Goal: Task Accomplishment & Management: Manage account settings

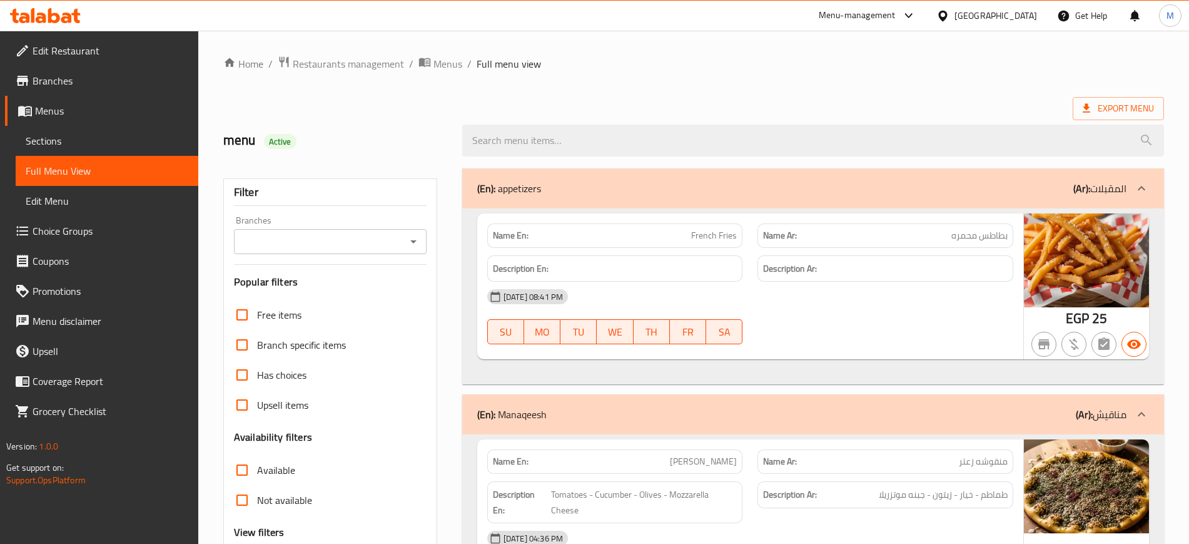
scroll to position [5090, 0]
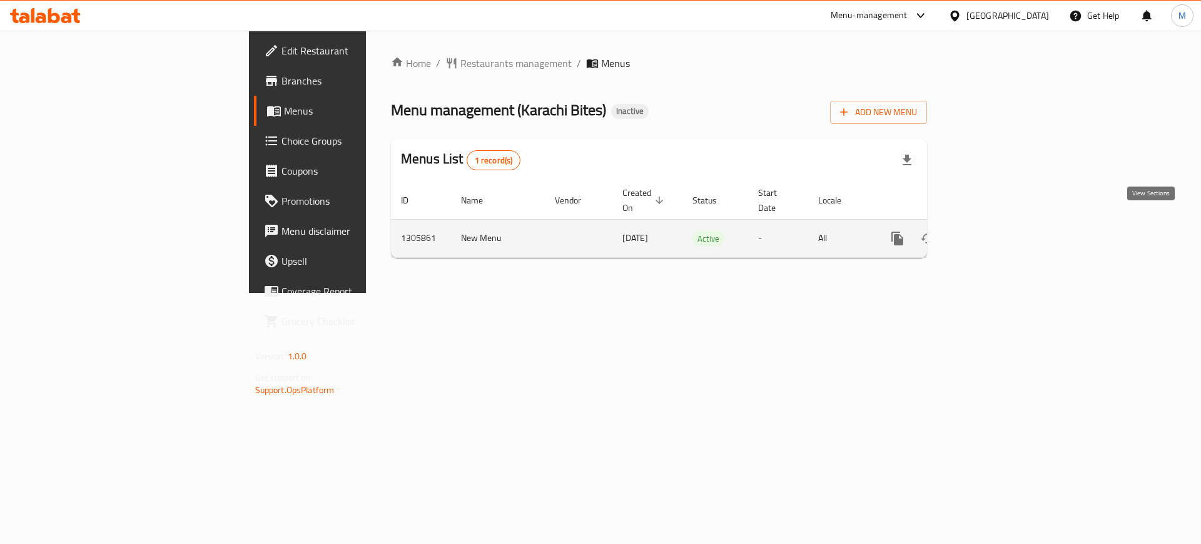
click at [995, 231] on icon "enhanced table" at bounding box center [987, 238] width 15 height 15
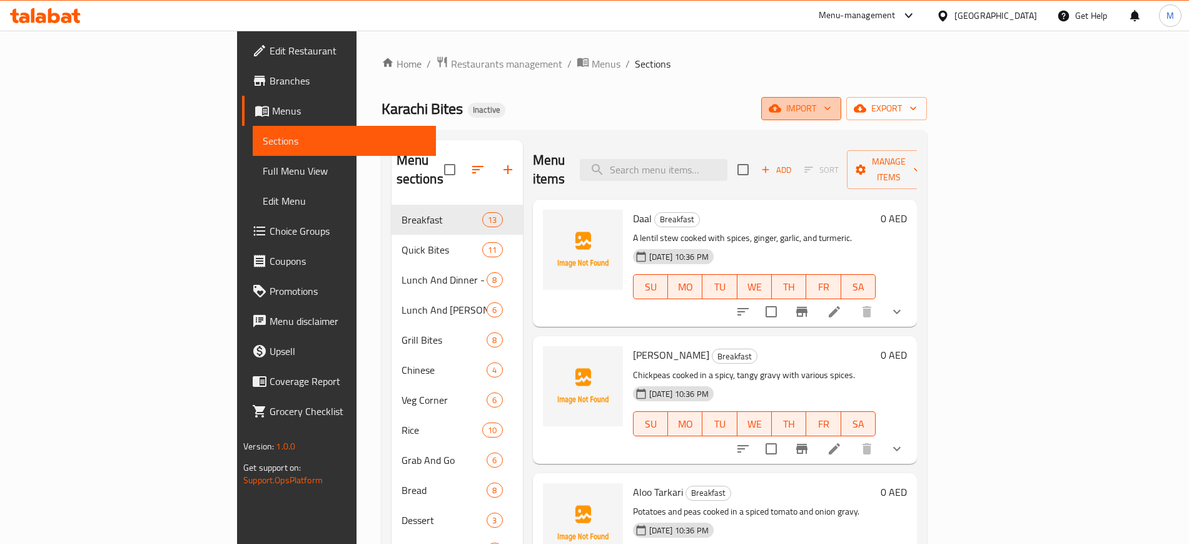
click at [832, 109] on span "import" at bounding box center [801, 109] width 60 height 16
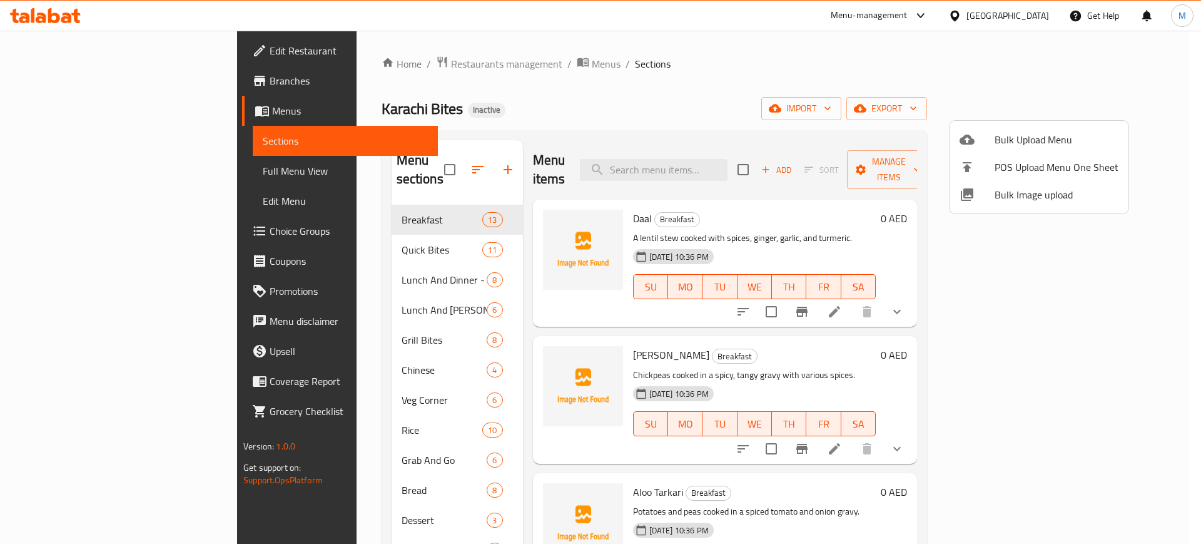
click at [1014, 204] on li "Bulk Image upload" at bounding box center [1039, 195] width 179 height 28
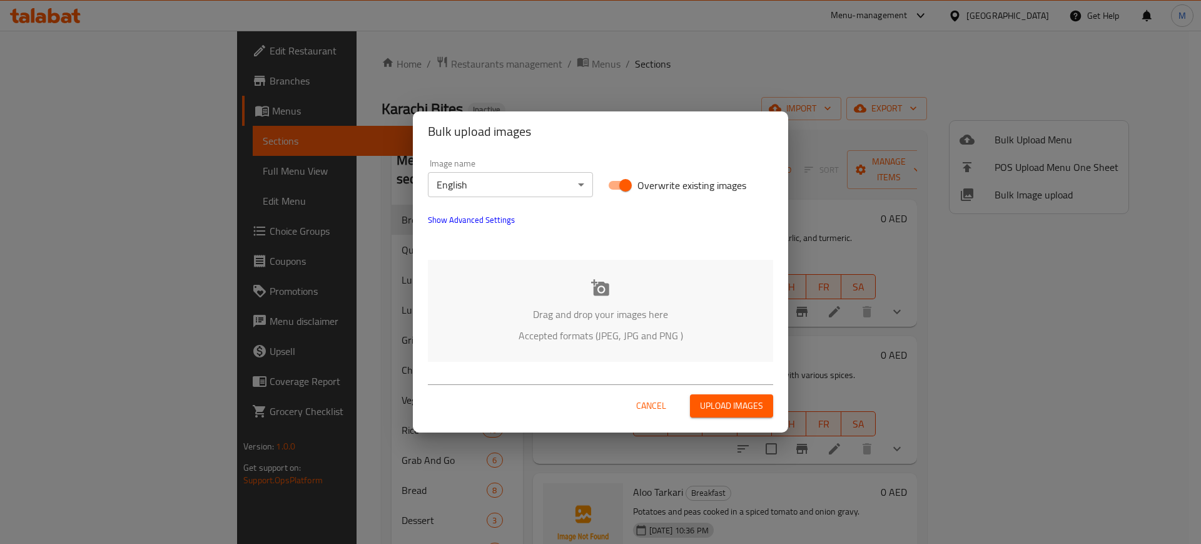
click at [483, 387] on div "Cancel Upload images" at bounding box center [600, 400] width 345 height 33
click at [503, 285] on div "Drag and drop your images here Accepted formats (JPEG, JPG and PNG )" at bounding box center [600, 311] width 345 height 102
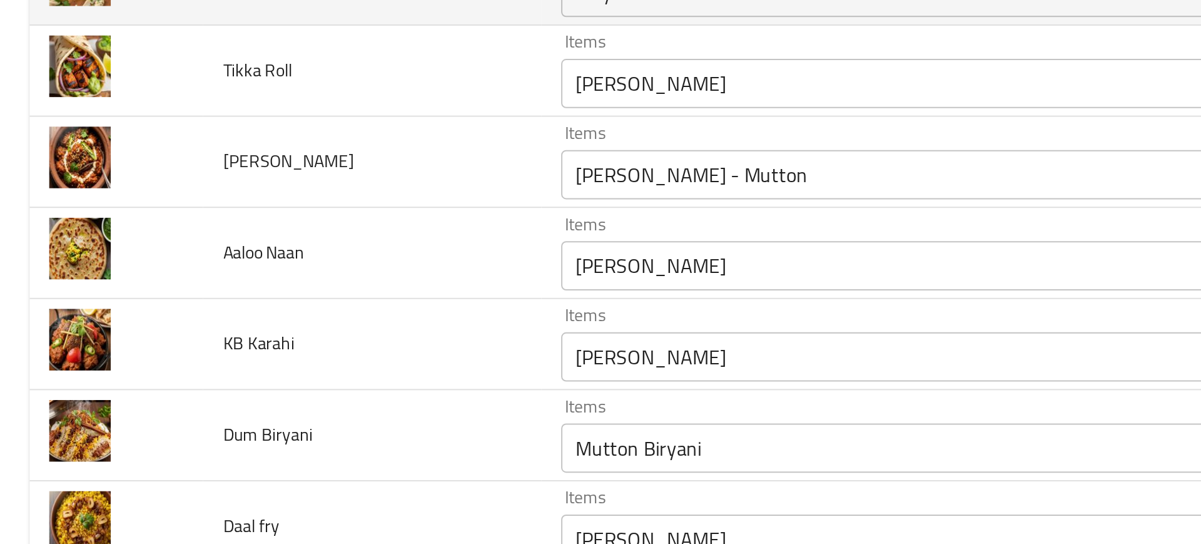
scroll to position [1382, 0]
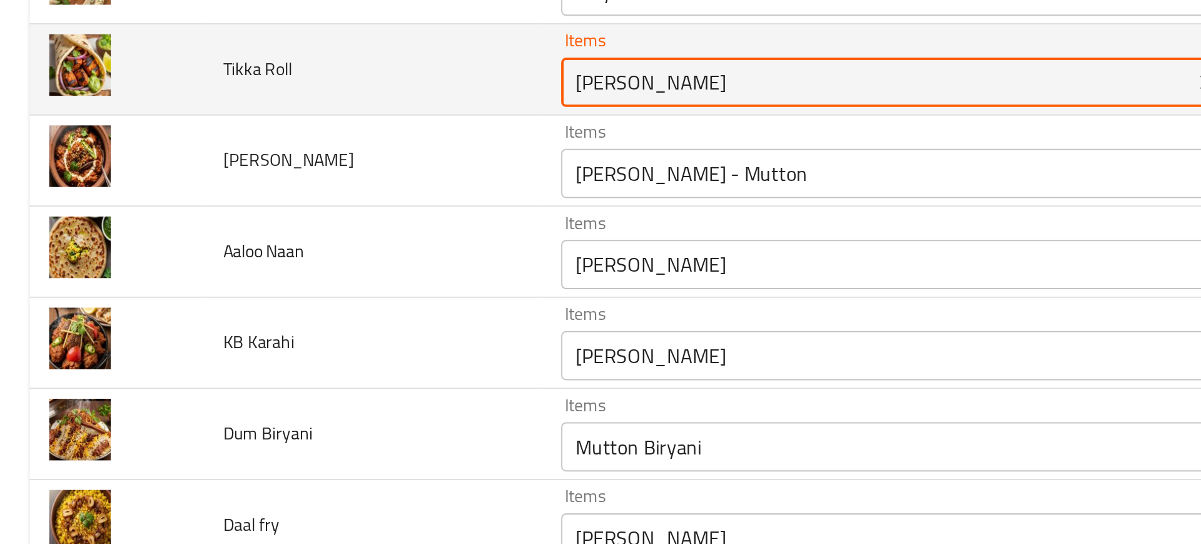
drag, startPoint x: 308, startPoint y: 185, endPoint x: 399, endPoint y: 174, distance: 90.7
click at [399, 174] on Roll "Tikka Boti" at bounding box center [445, 182] width 313 height 18
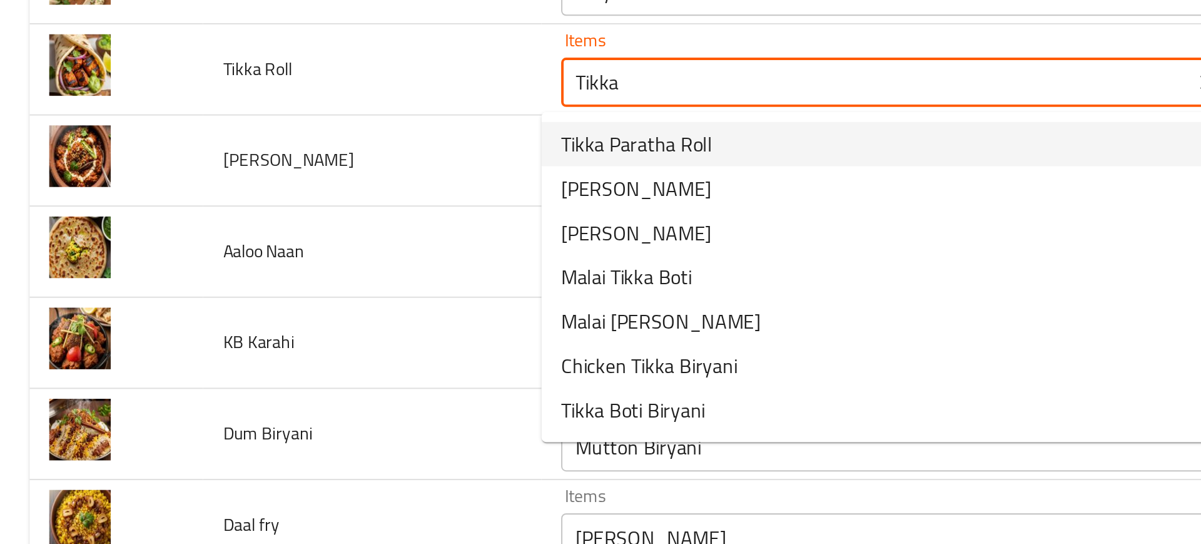
click at [340, 208] on span "Tikka Paratha Roll" at bounding box center [323, 212] width 77 height 15
type Roll "Tikka Paratha Roll"
type Roll-ar "رول براتا تكا"
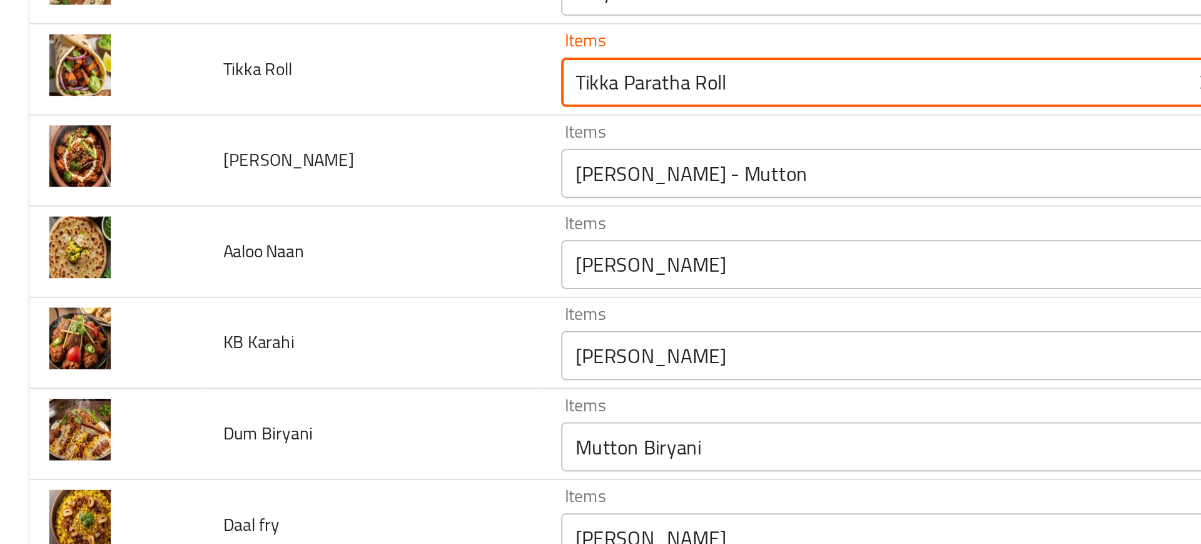
type Roll "Tikka Paratha Roll"
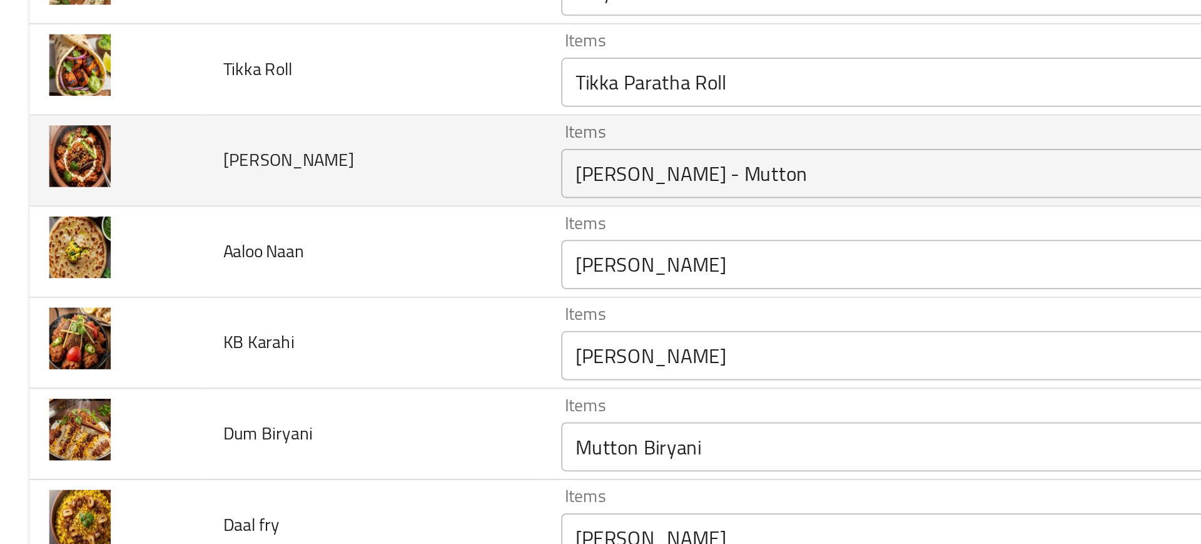
click at [256, 215] on td "Achari Handi" at bounding box center [189, 221] width 172 height 46
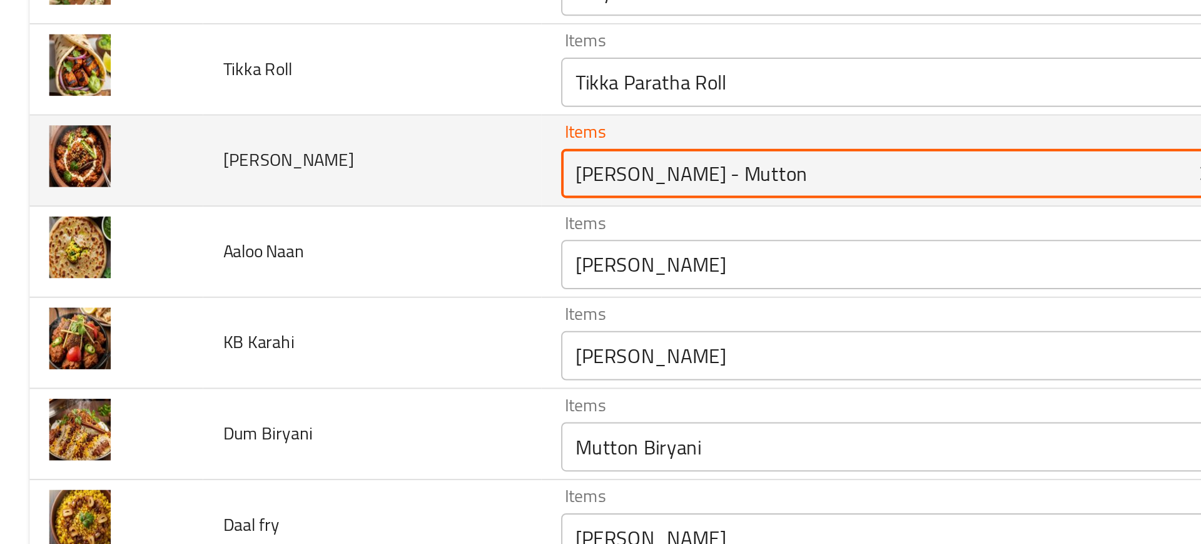
click at [309, 229] on Handi "Achari Handi - Mutton" at bounding box center [445, 228] width 313 height 18
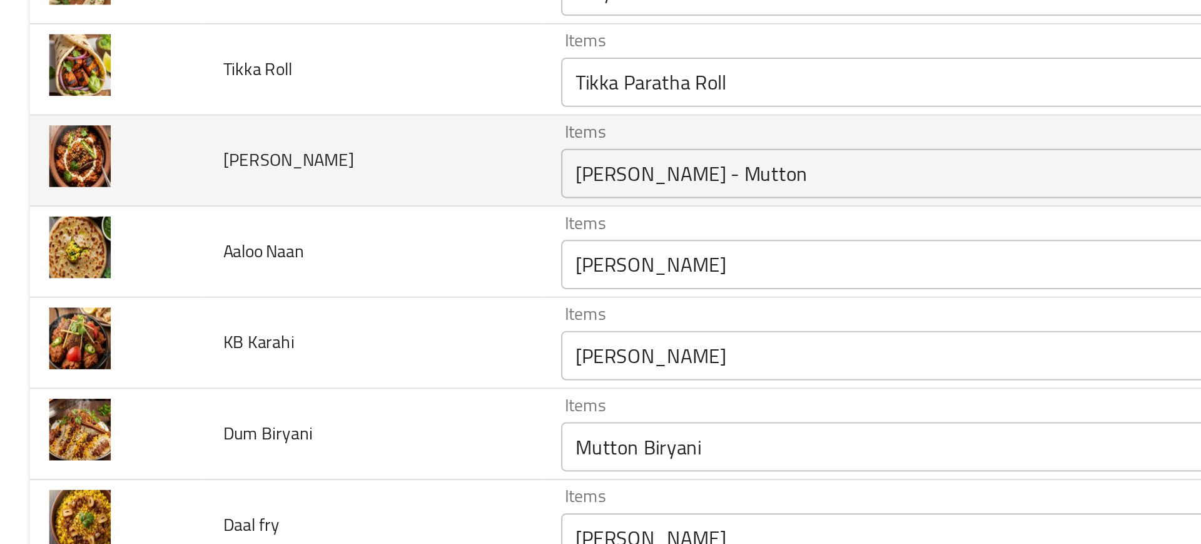
click at [247, 239] on td "Achari Handi" at bounding box center [189, 221] width 172 height 46
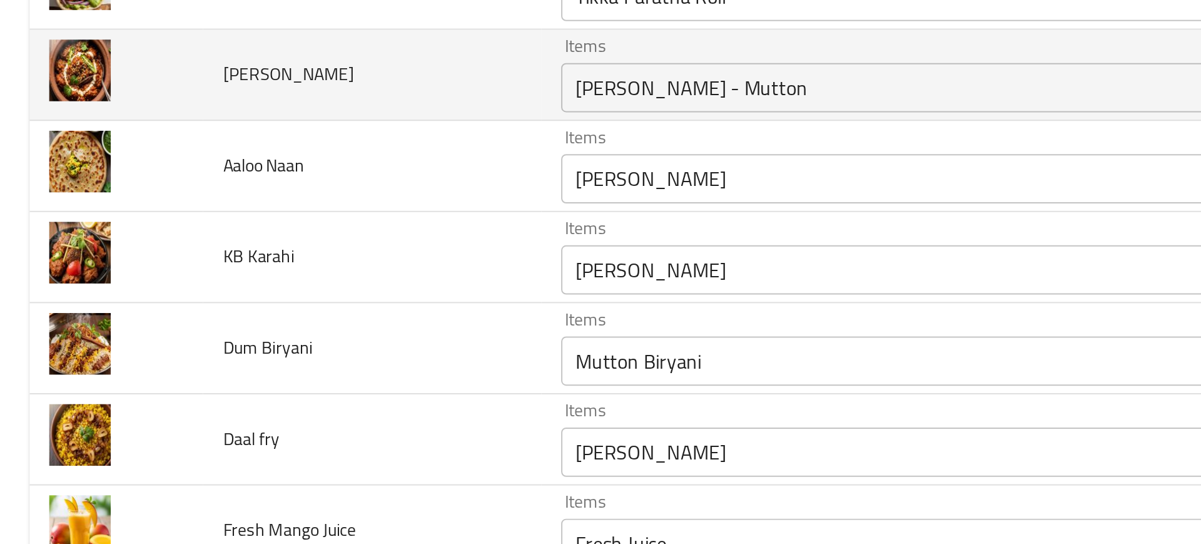
scroll to position [1427, 0]
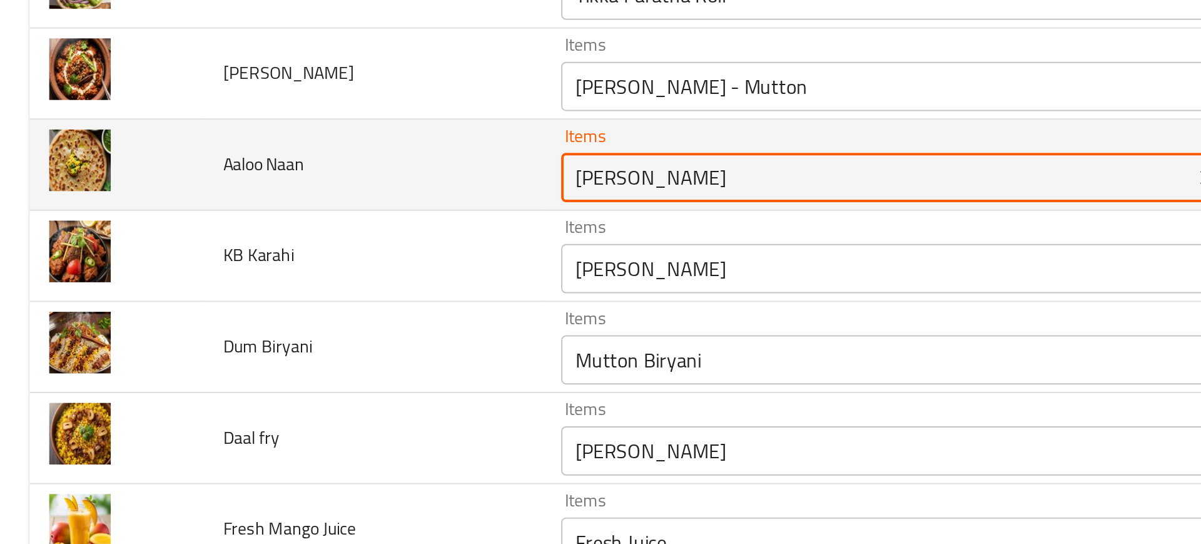
click at [289, 238] on Naan "Kalonji Naan" at bounding box center [445, 230] width 313 height 18
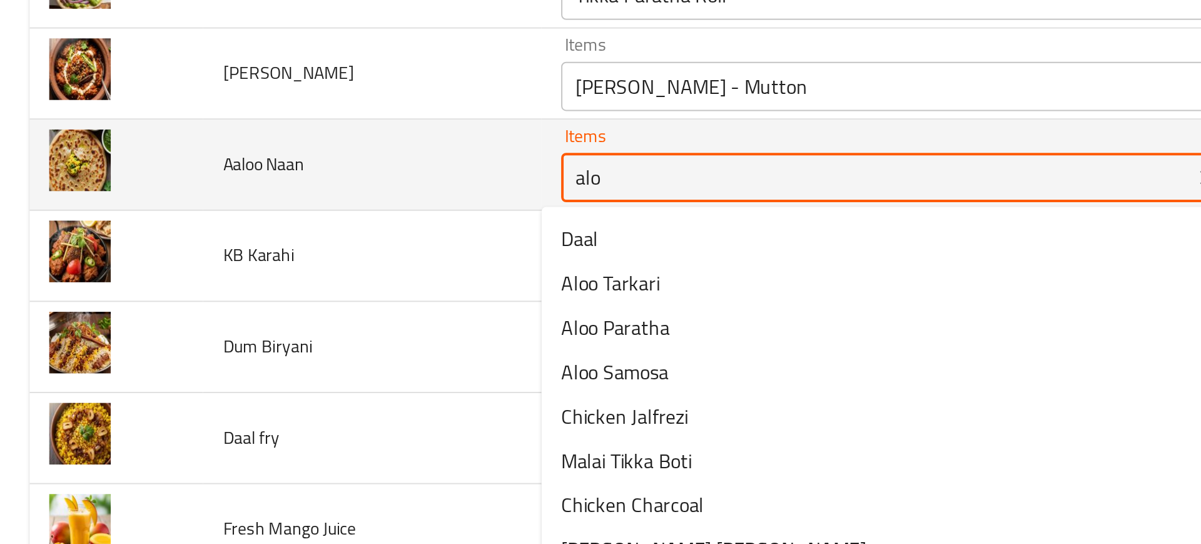
type Naan "aloo"
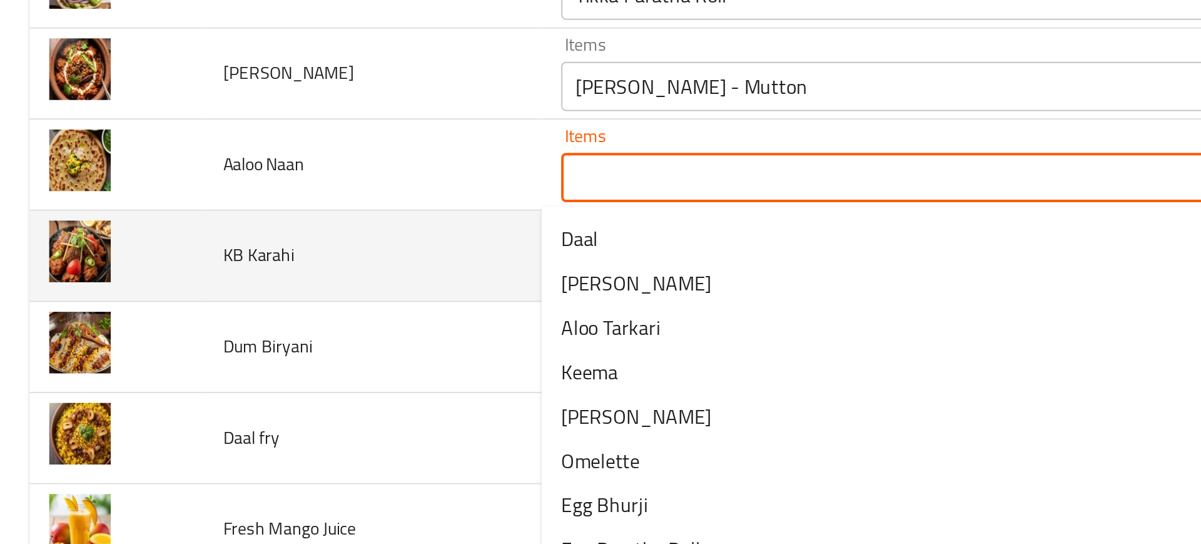
click at [226, 280] on td "KB Karahi" at bounding box center [189, 270] width 172 height 46
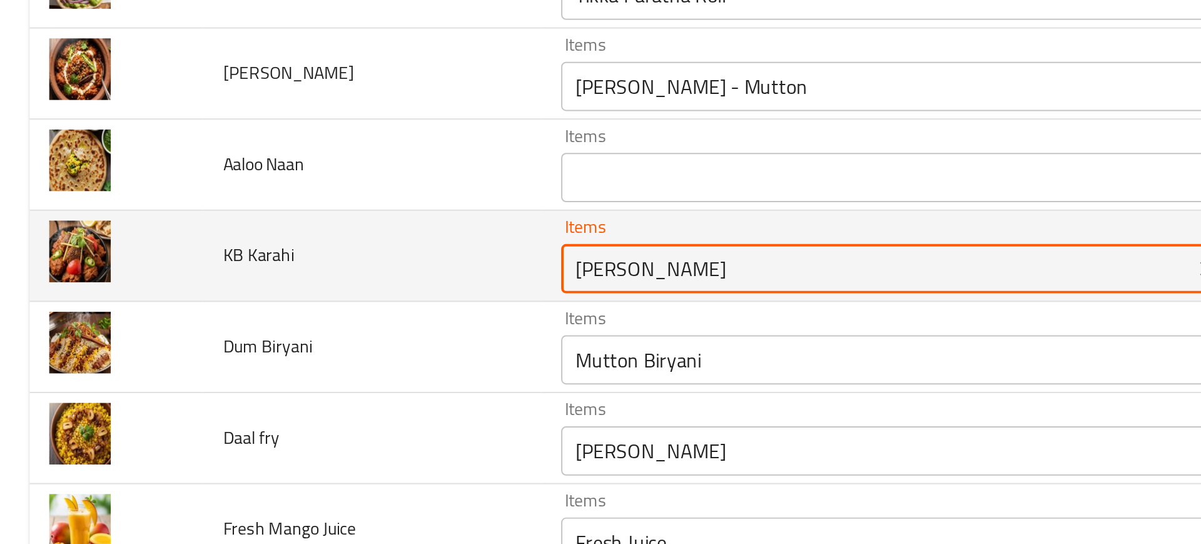
click at [313, 272] on Karahi "Tikka Karahi" at bounding box center [445, 276] width 313 height 18
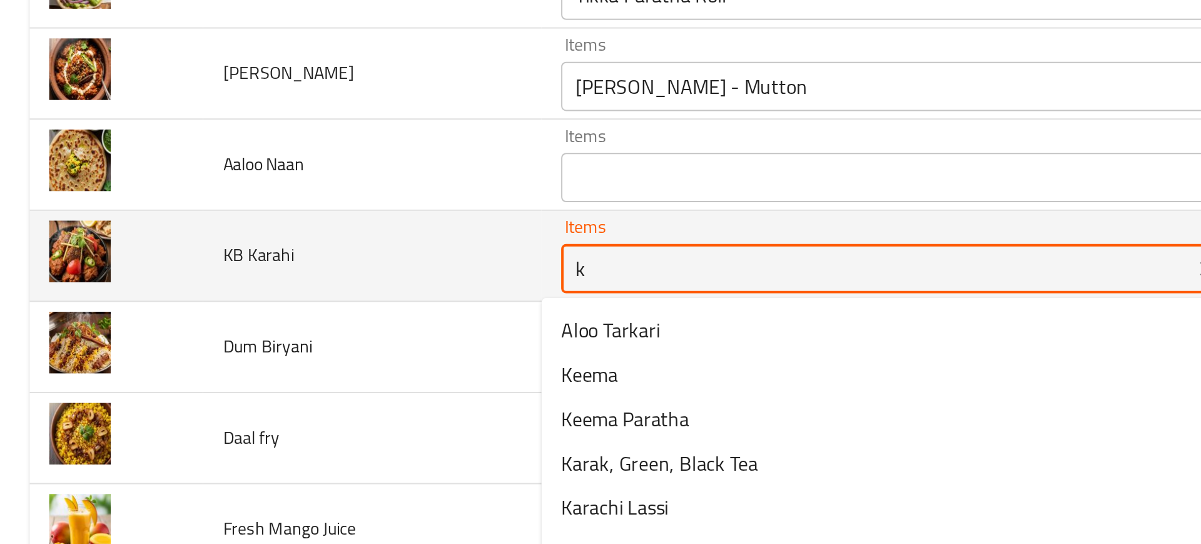
type Karahi "kb"
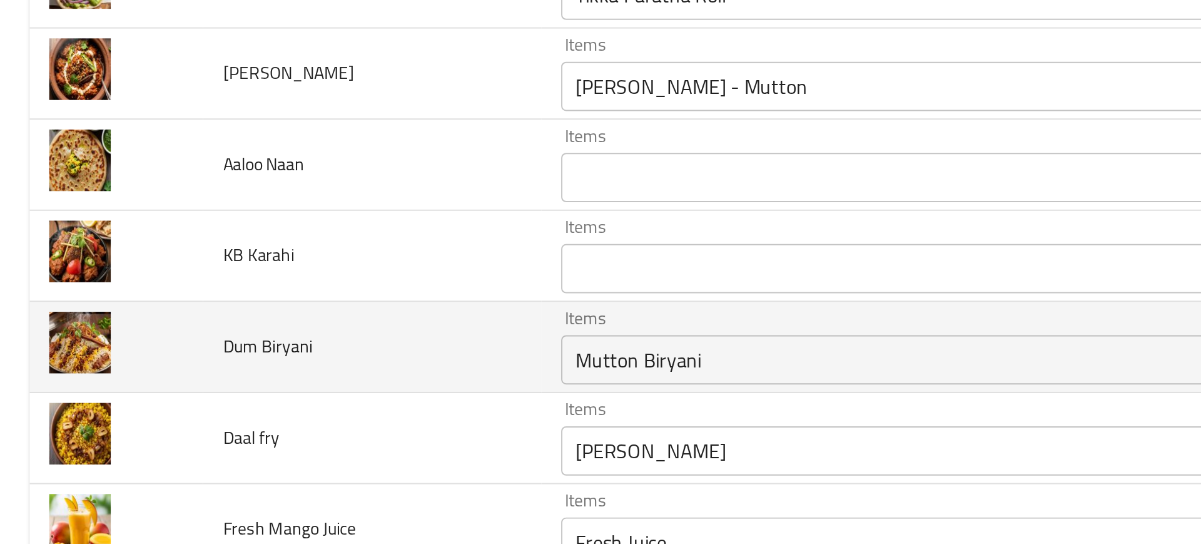
click at [182, 319] on td "Dum Biryani" at bounding box center [189, 316] width 172 height 46
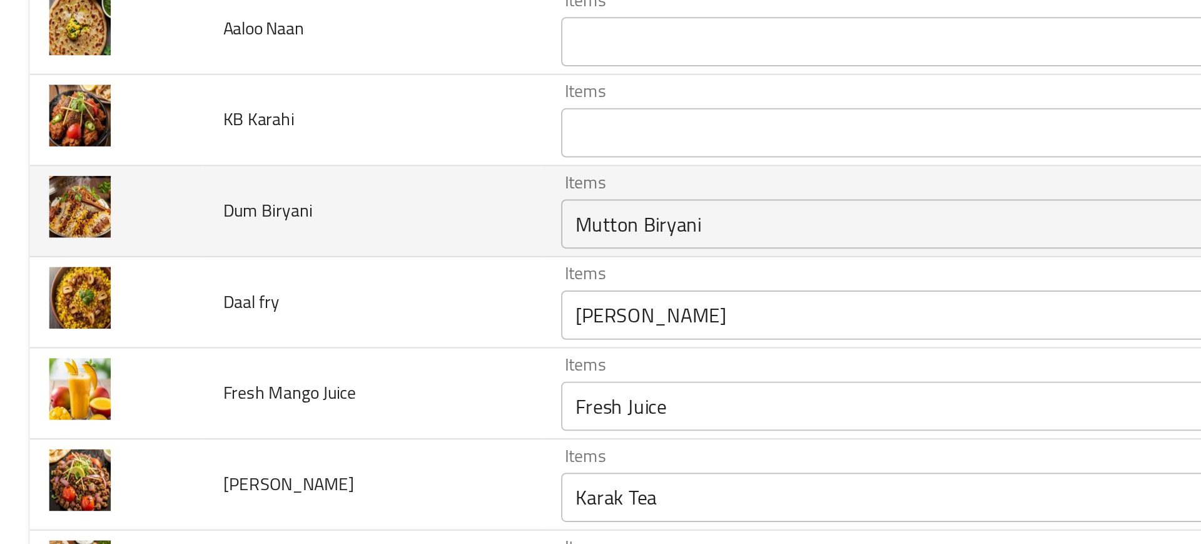
scroll to position [1497, 0]
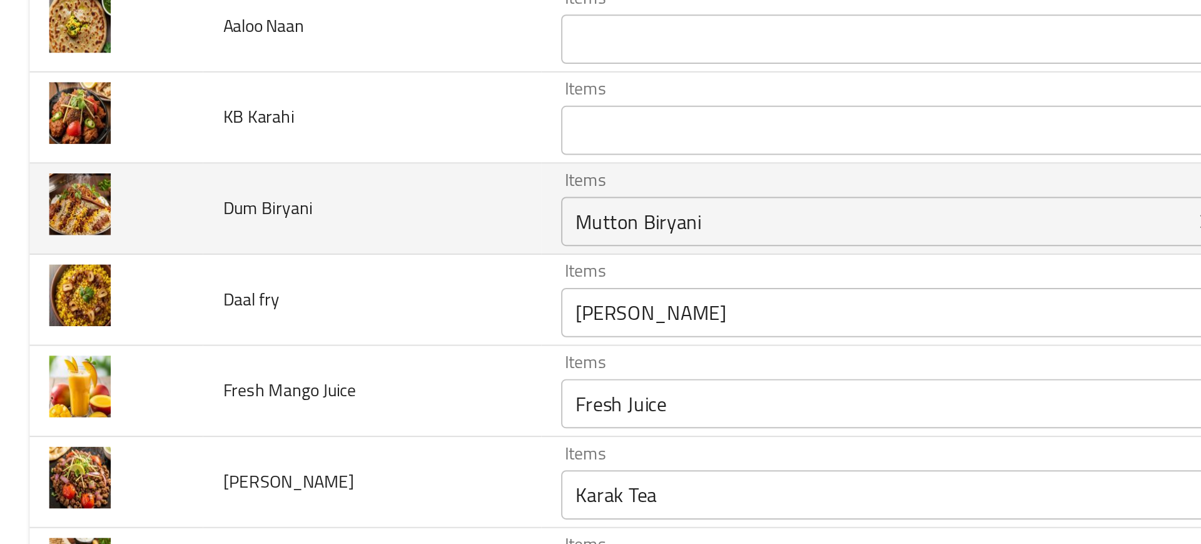
click at [289, 257] on Biryani "Mutton Biryani" at bounding box center [445, 252] width 313 height 18
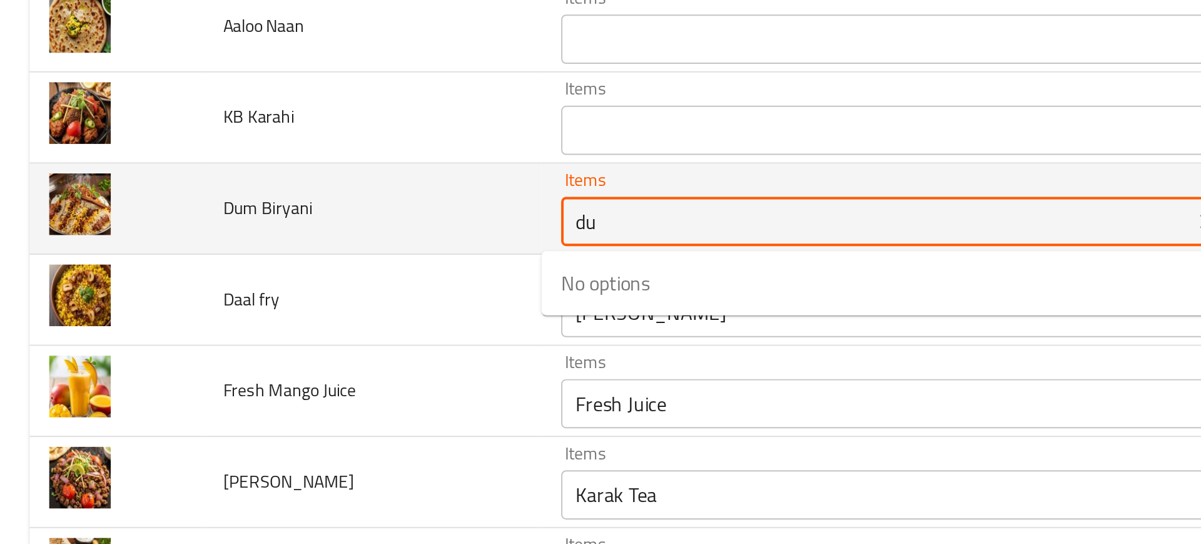
type Biryani "dum"
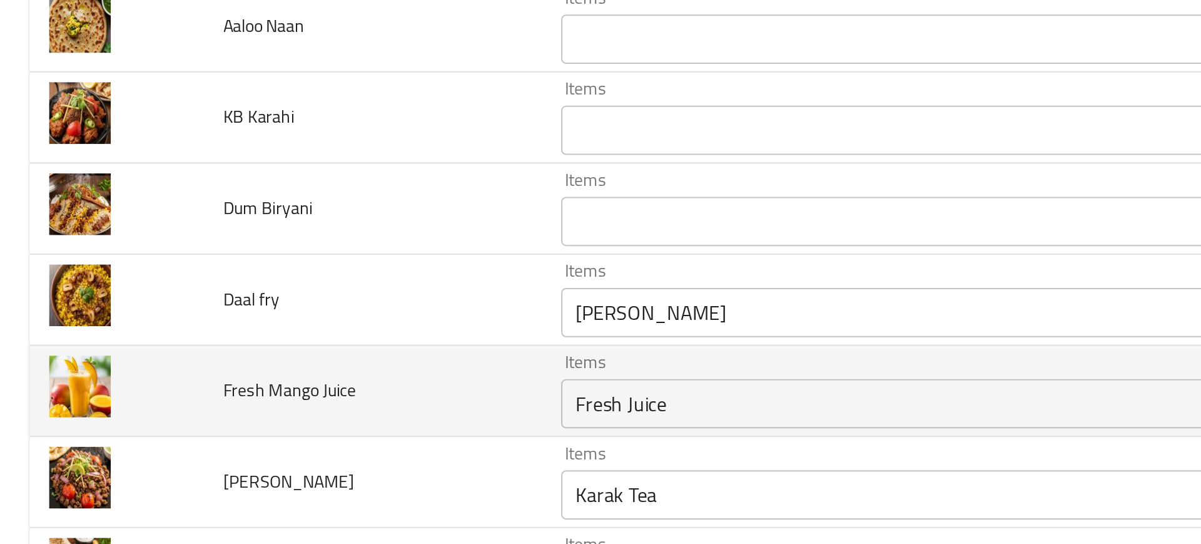
click at [212, 334] on td "Fresh Mango Juice" at bounding box center [189, 338] width 172 height 46
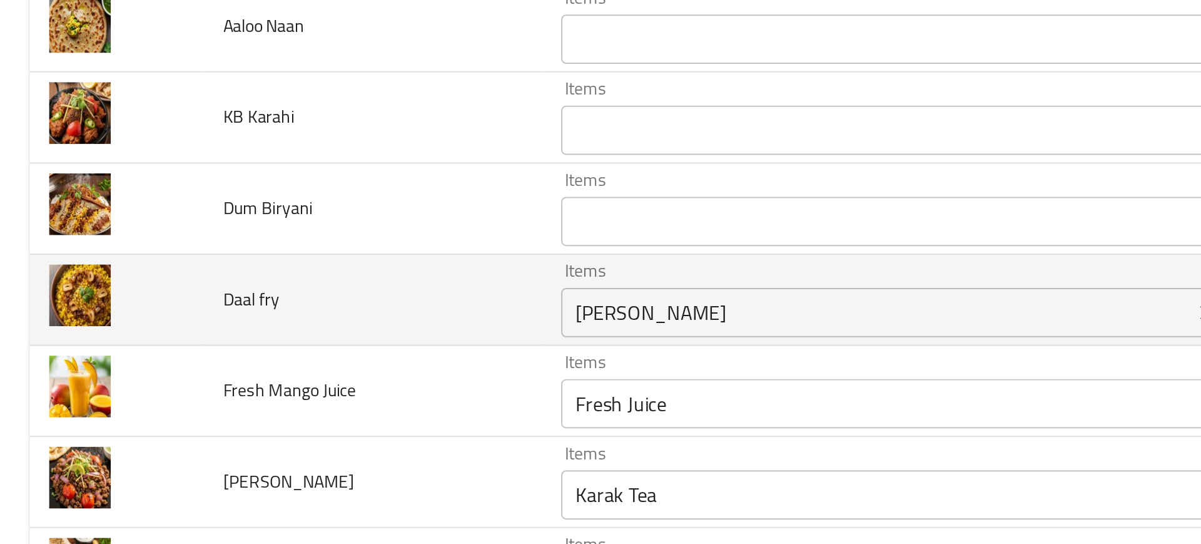
click at [330, 308] on div "Mash Dal Fry Items" at bounding box center [464, 298] width 358 height 25
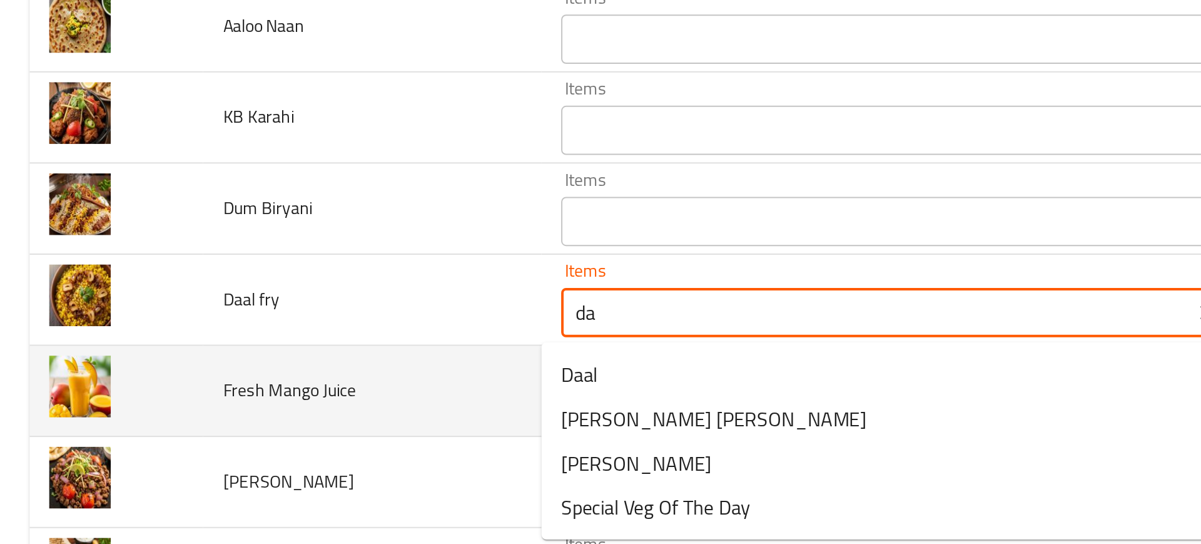
type fry "dal"
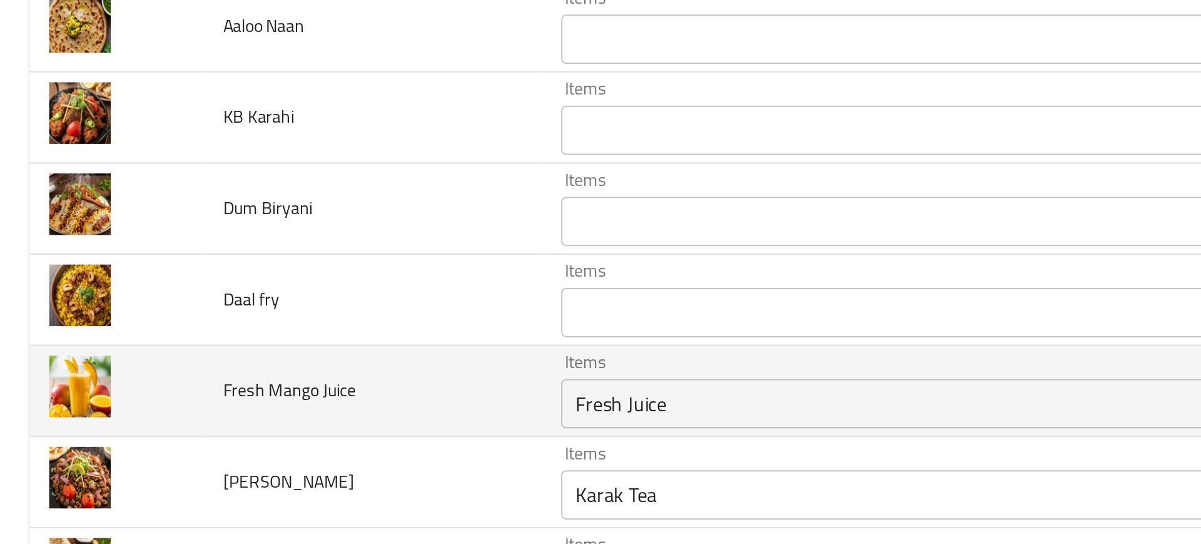
click at [232, 333] on td "Fresh Mango Juice" at bounding box center [189, 338] width 172 height 46
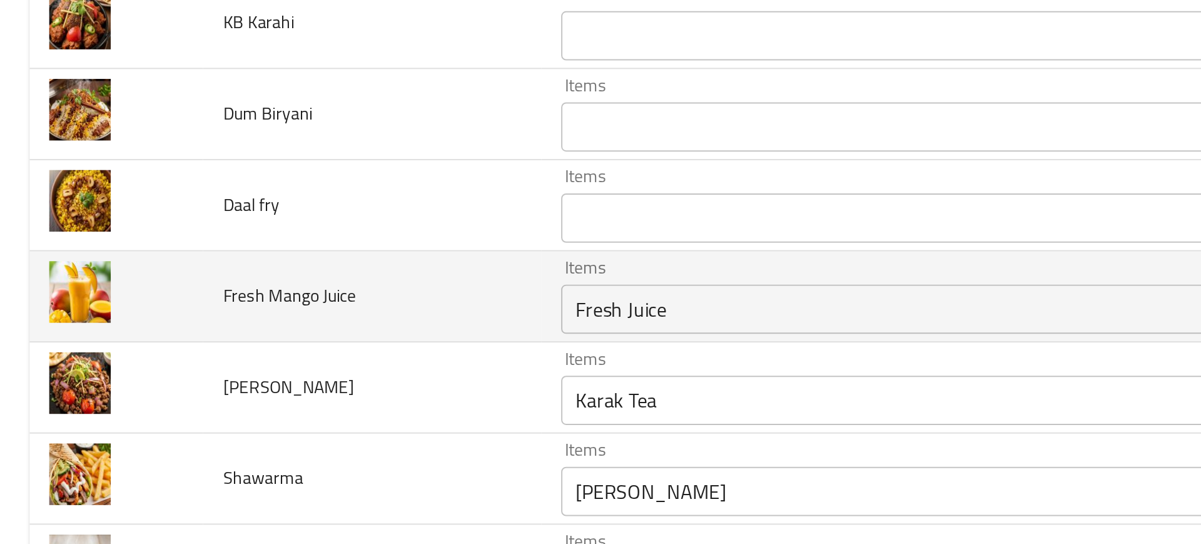
scroll to position [1545, 0]
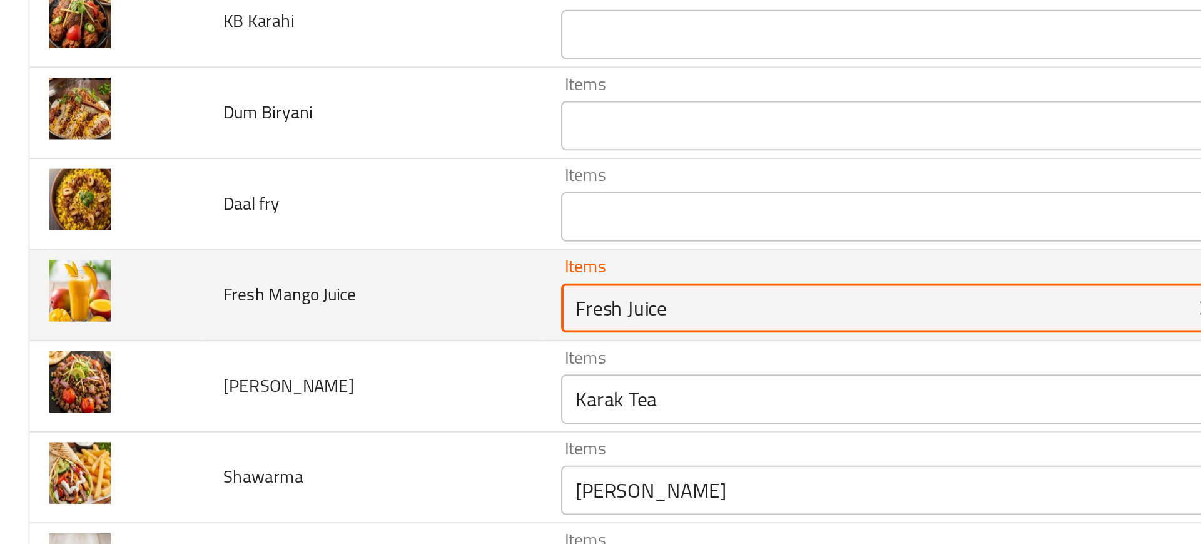
click at [289, 300] on Juice "Fresh Juice" at bounding box center [445, 296] width 313 height 18
type Juice "mango"
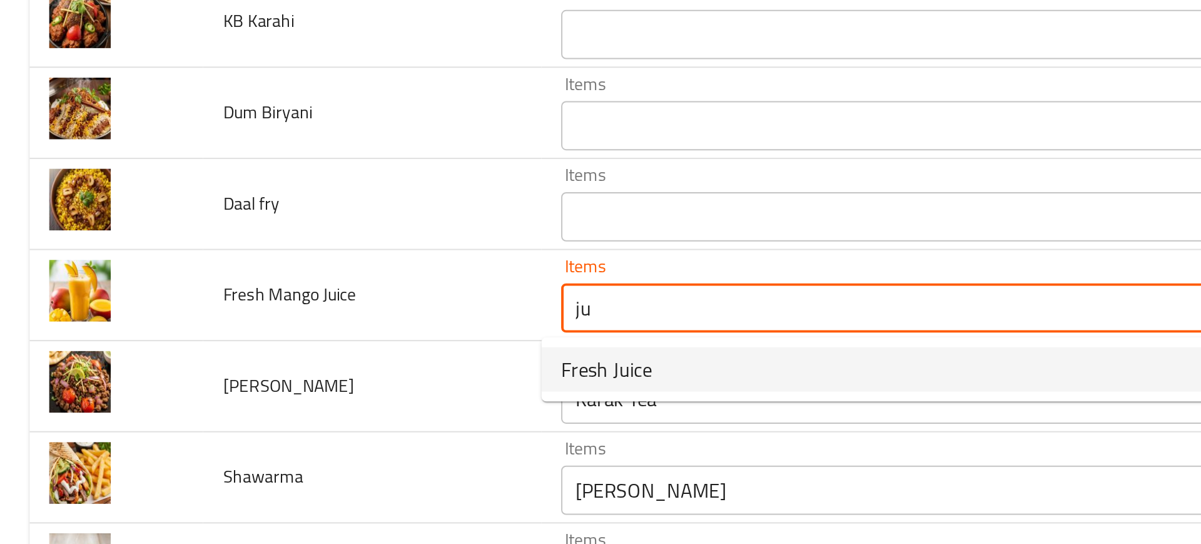
click at [308, 324] on span "Fresh Juice" at bounding box center [308, 327] width 46 height 15
type Juice "Fresh Juice"
type Juice-ar "عصير طازج"
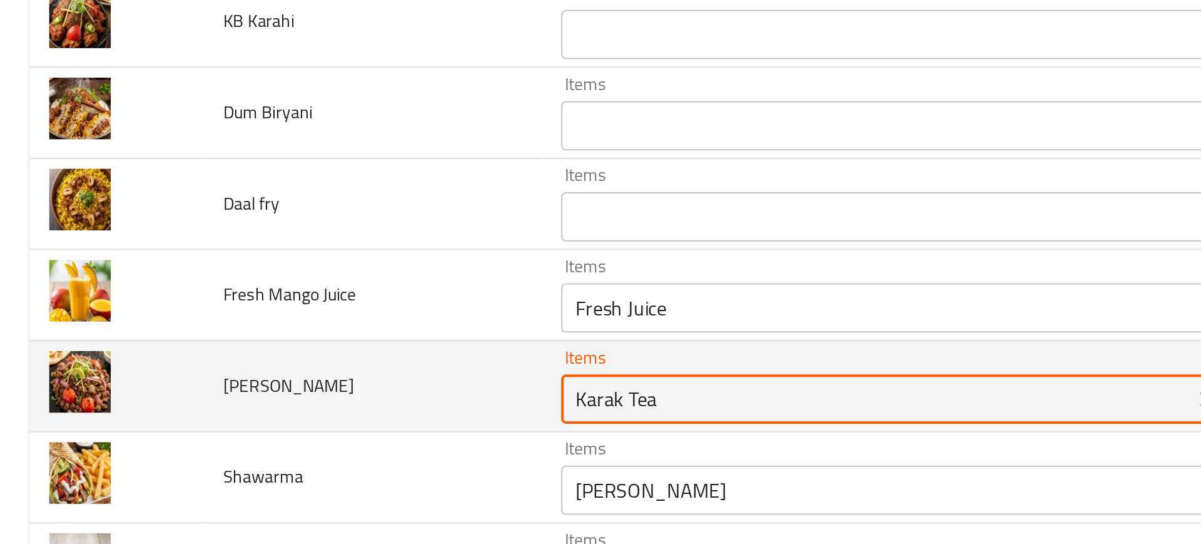
click at [311, 339] on Keema "Karak Tea" at bounding box center [445, 342] width 313 height 18
type Keema "tawa"
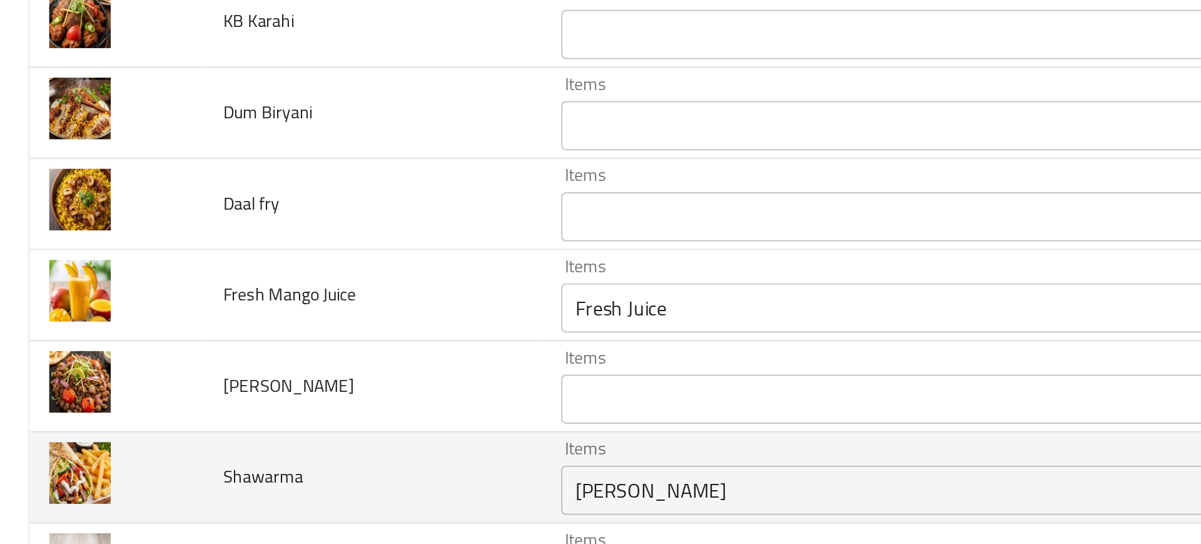
click at [275, 379] on td "Items Sheer Khorma Items" at bounding box center [466, 382] width 383 height 46
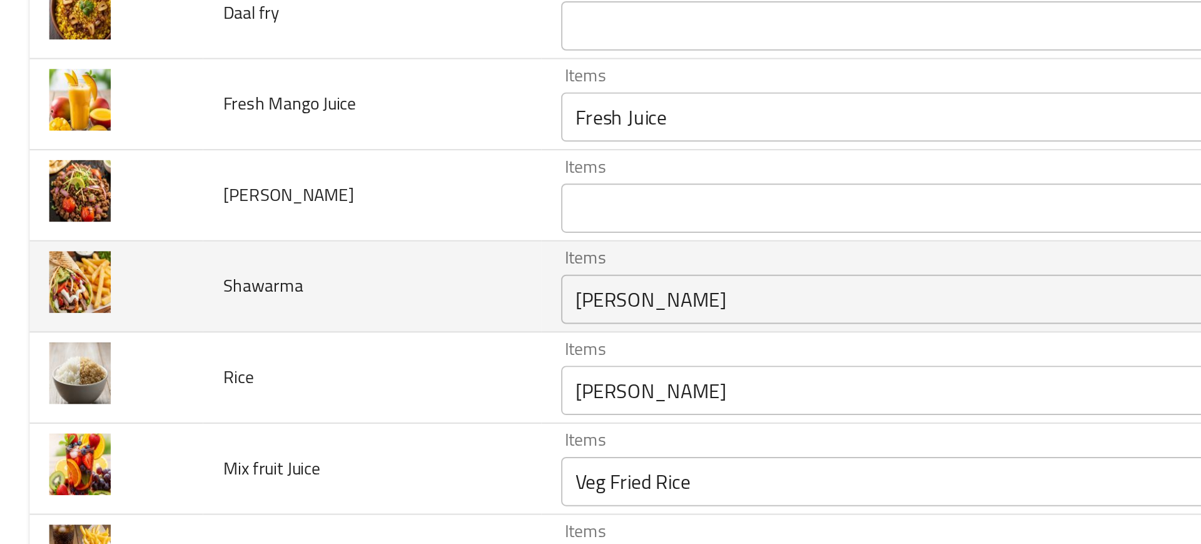
scroll to position [1666, 0]
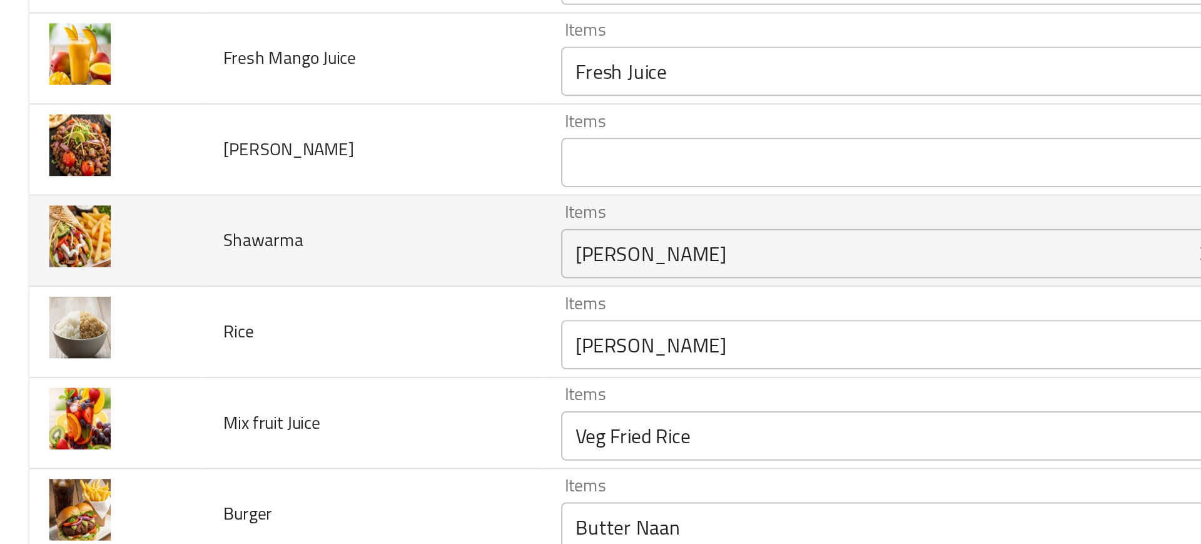
click at [341, 278] on div "Sheer Khorma Items" at bounding box center [464, 268] width 358 height 25
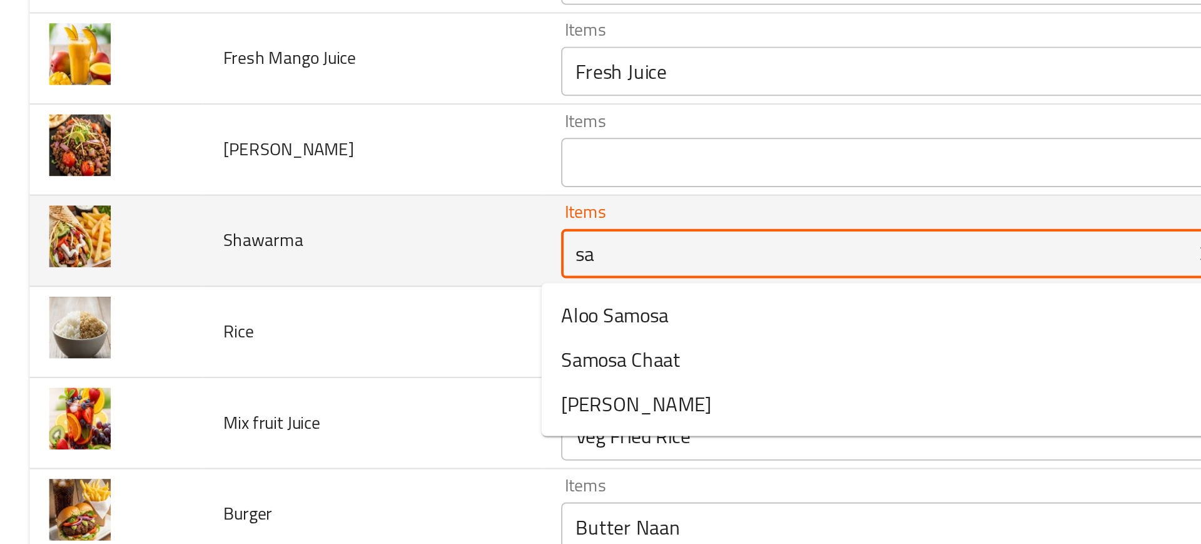
type input "s"
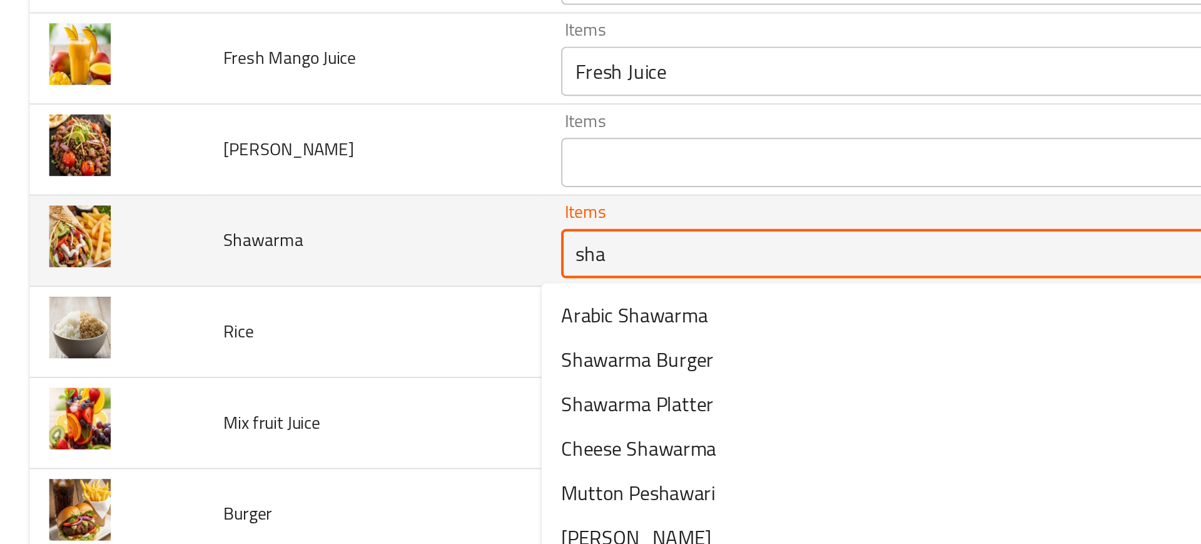
type input "shaw"
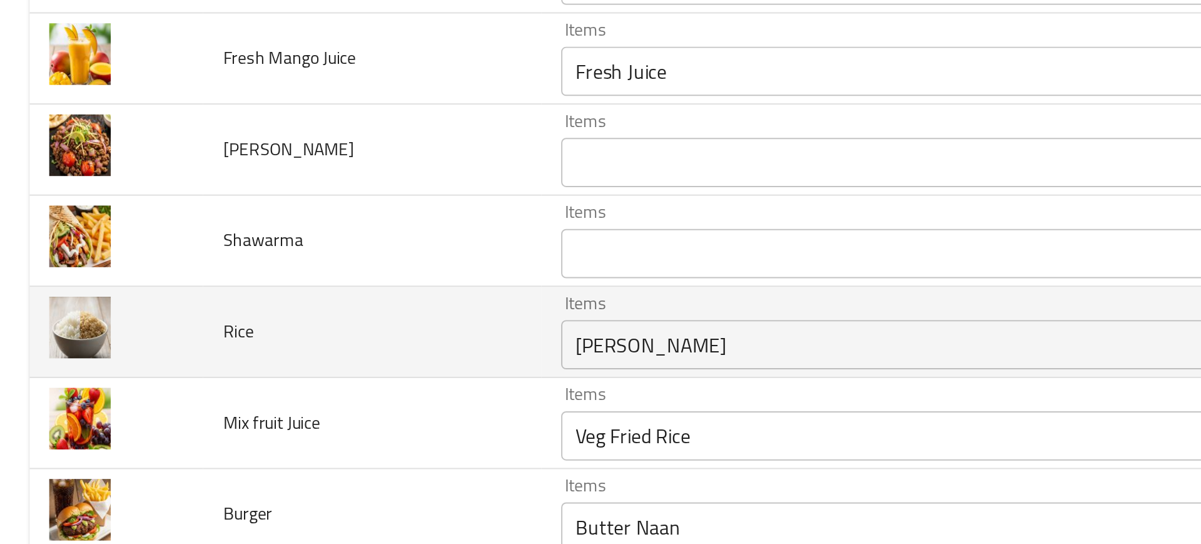
click at [250, 322] on td "Rice" at bounding box center [189, 308] width 172 height 46
click at [308, 323] on input "Jeera Rice" at bounding box center [445, 315] width 313 height 18
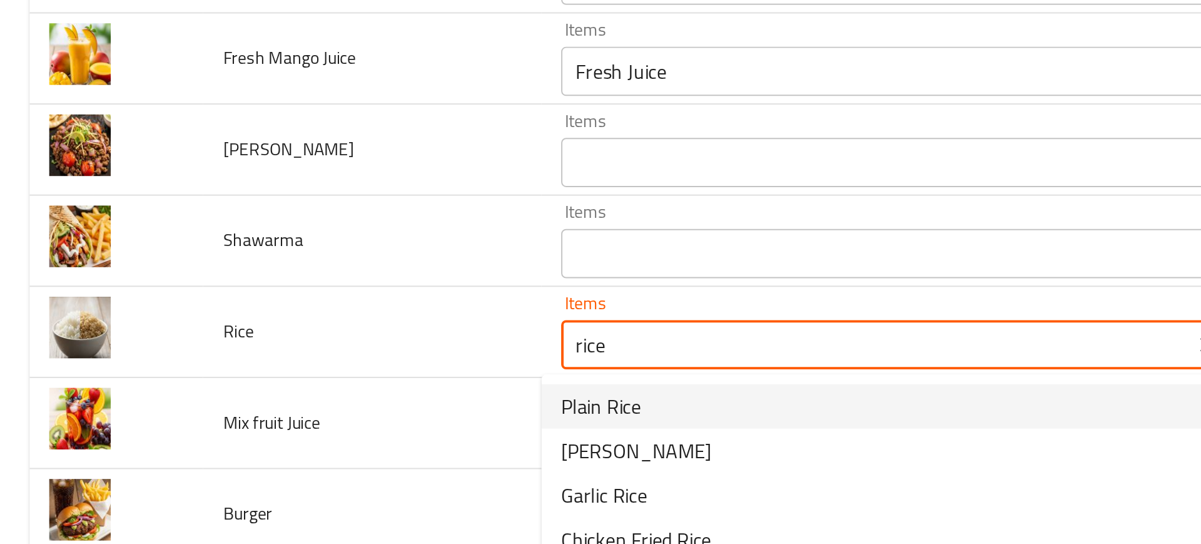
click at [291, 345] on span "Plain Rice" at bounding box center [305, 345] width 41 height 15
type input "Plain Rice"
type input "أرز سادة"
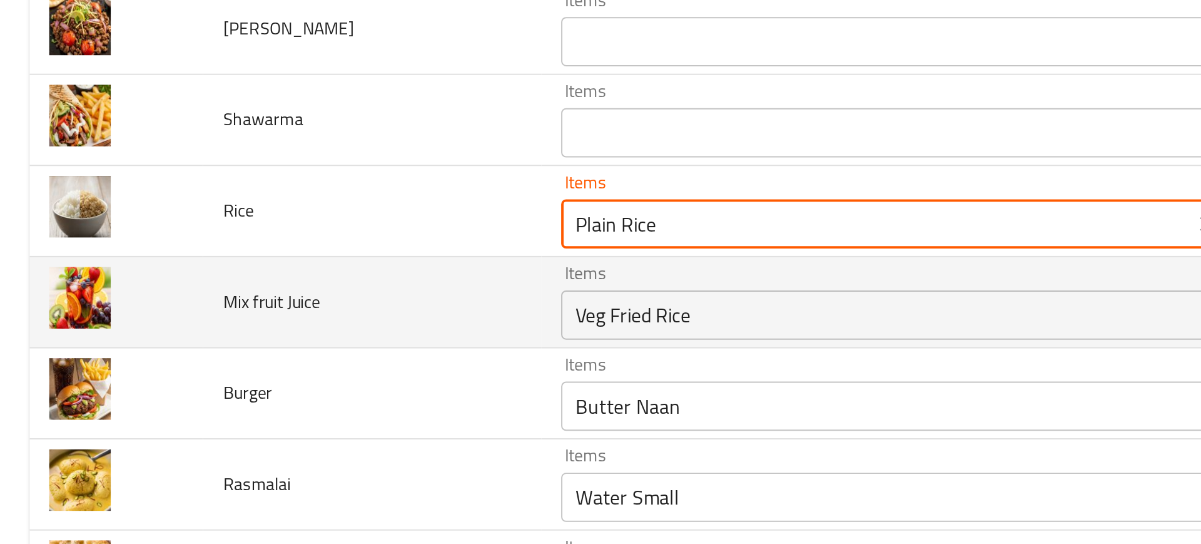
scroll to position [1728, 0]
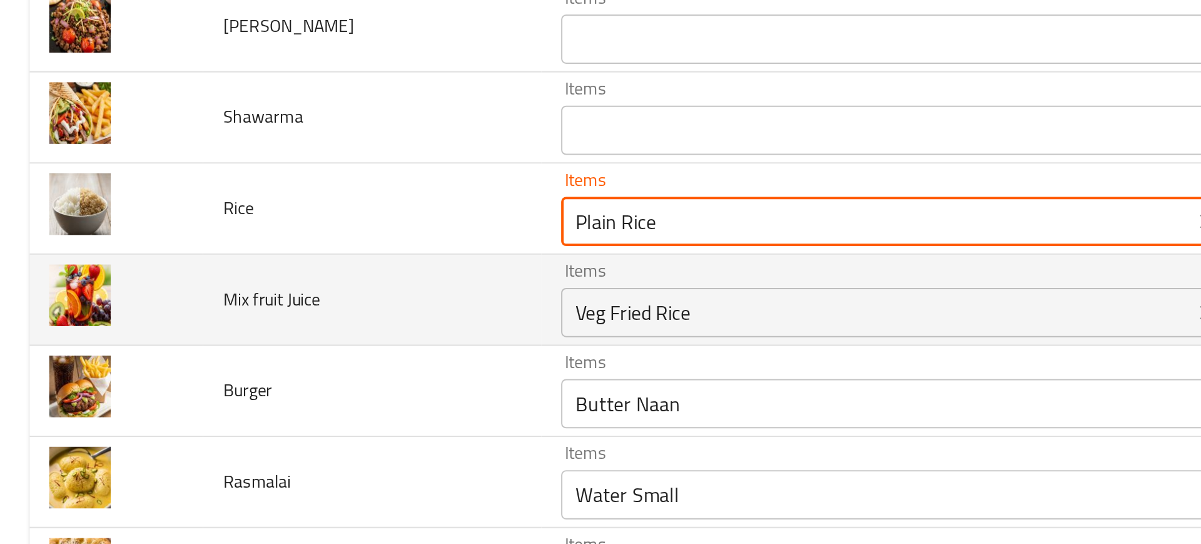
type input "Plain Rice"
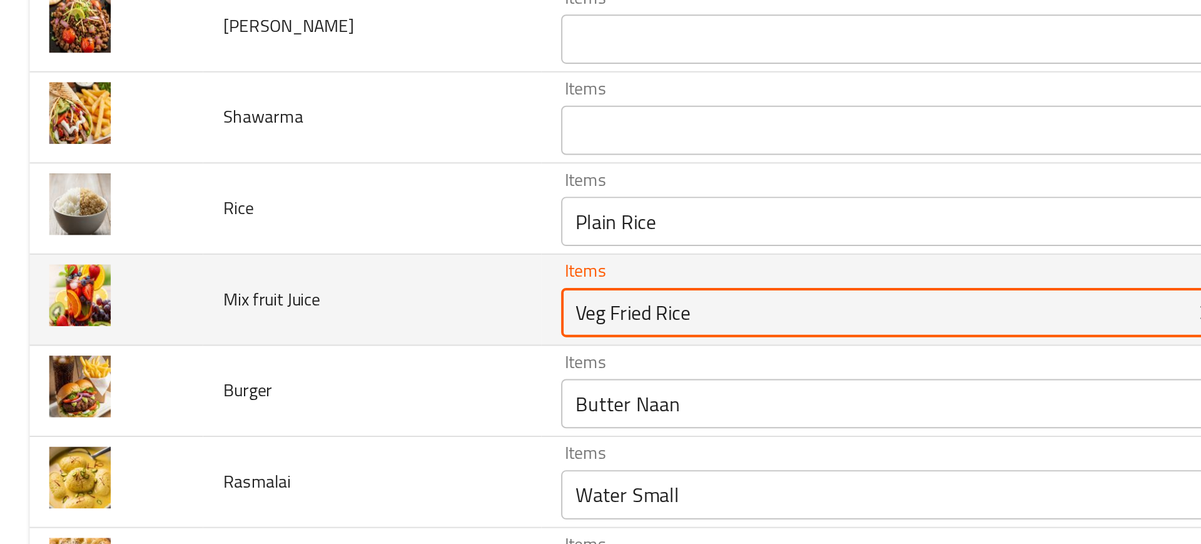
click at [323, 298] on Juice "Veg Fried Rice" at bounding box center [445, 299] width 313 height 18
click at [320, 302] on Juice "Veg Fried Rice" at bounding box center [445, 299] width 313 height 18
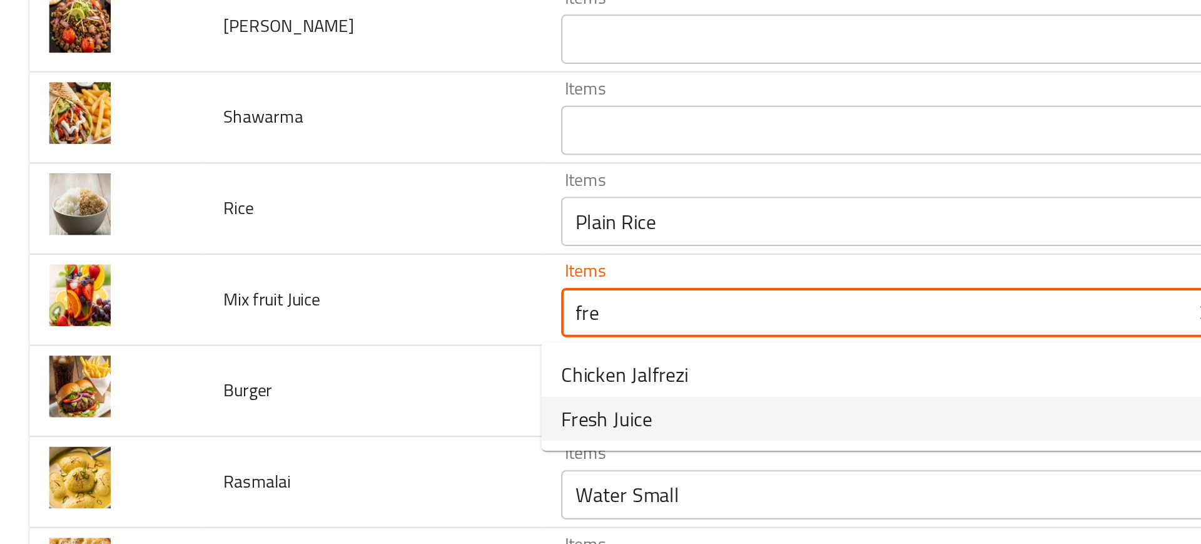
click at [304, 352] on span "Fresh Juice" at bounding box center [308, 352] width 46 height 15
type Juice "Fresh Juice"
type Juice-ar "عصير طازج"
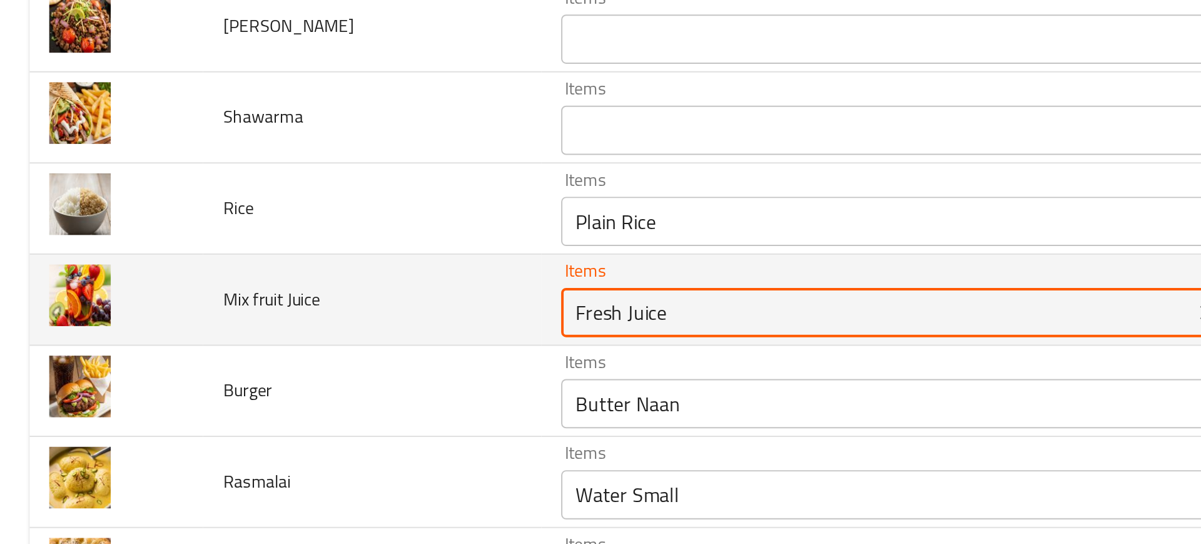
scroll to position [1550, 0]
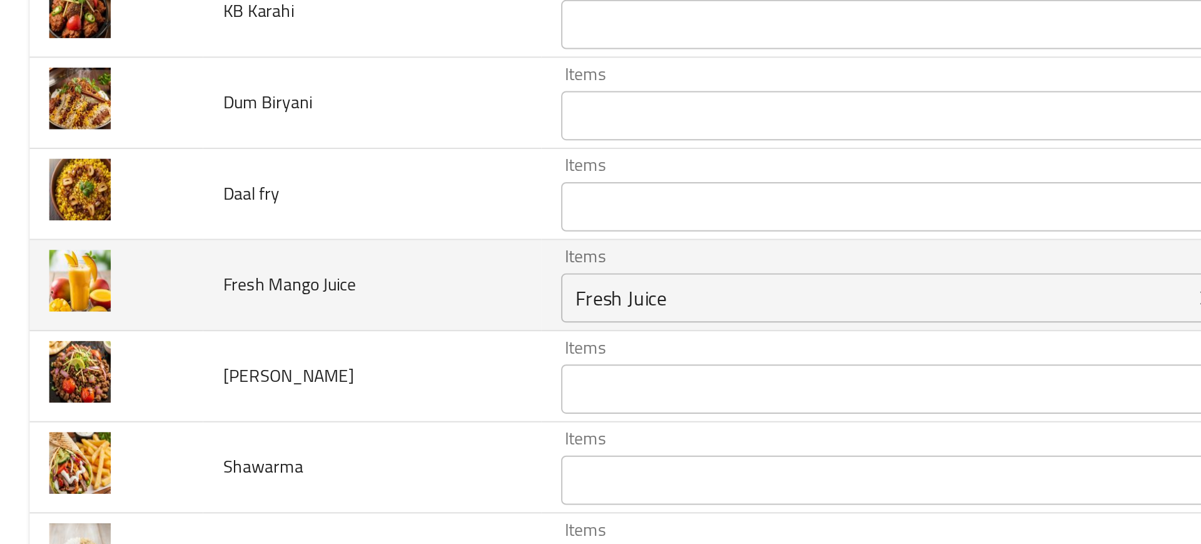
click at [285, 292] on div "Fresh Juice Items" at bounding box center [464, 290] width 358 height 25
type Juice "Fresh Juice"
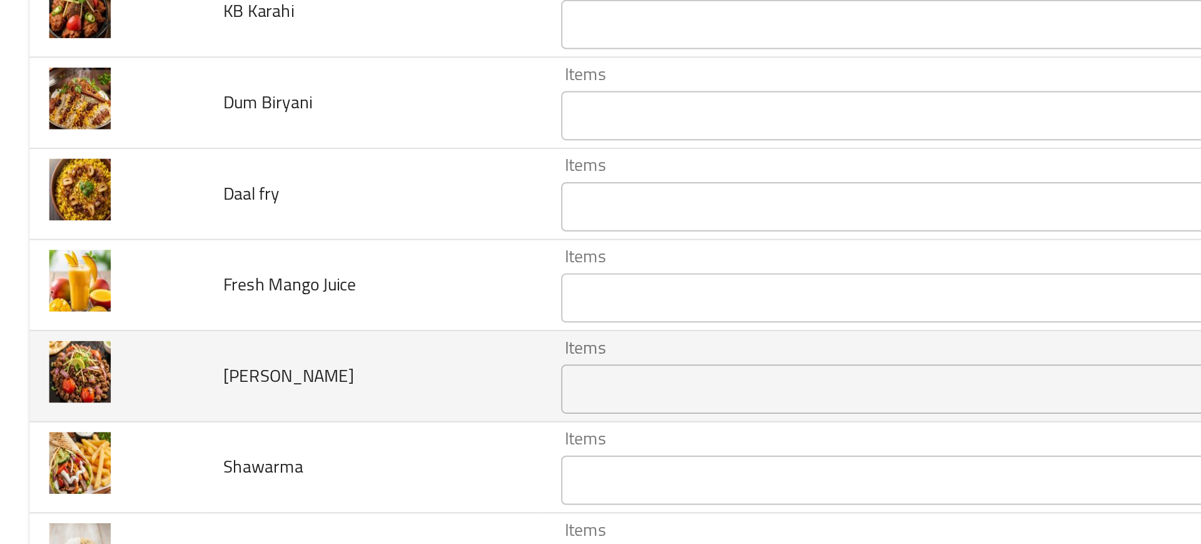
click at [248, 350] on td "Tawa Keema" at bounding box center [189, 331] width 172 height 46
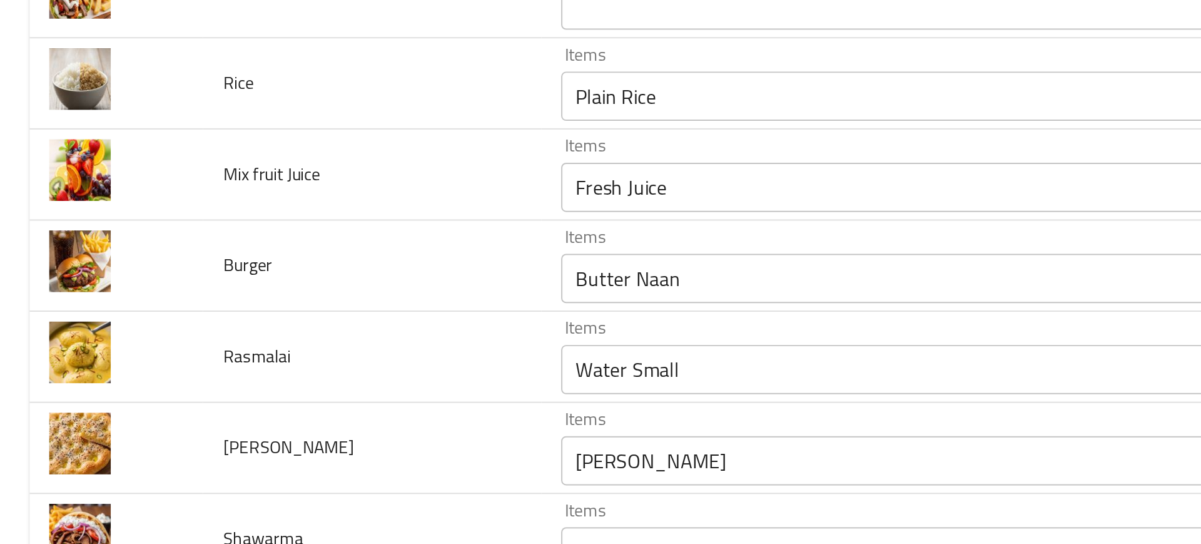
scroll to position [1791, 0]
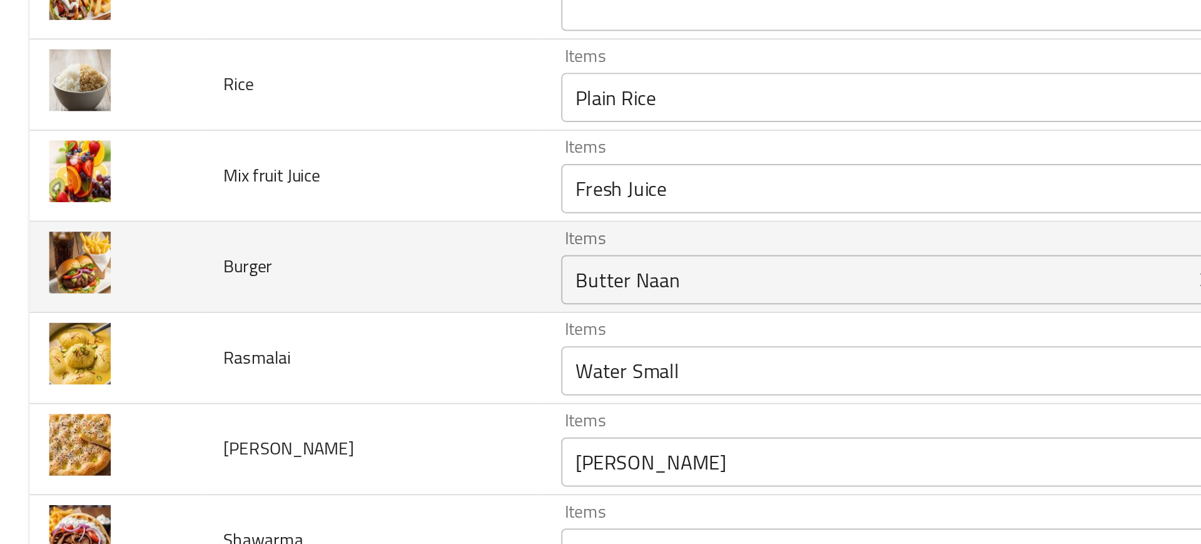
click at [315, 267] on div "Items Butter Naan Items" at bounding box center [464, 275] width 358 height 38
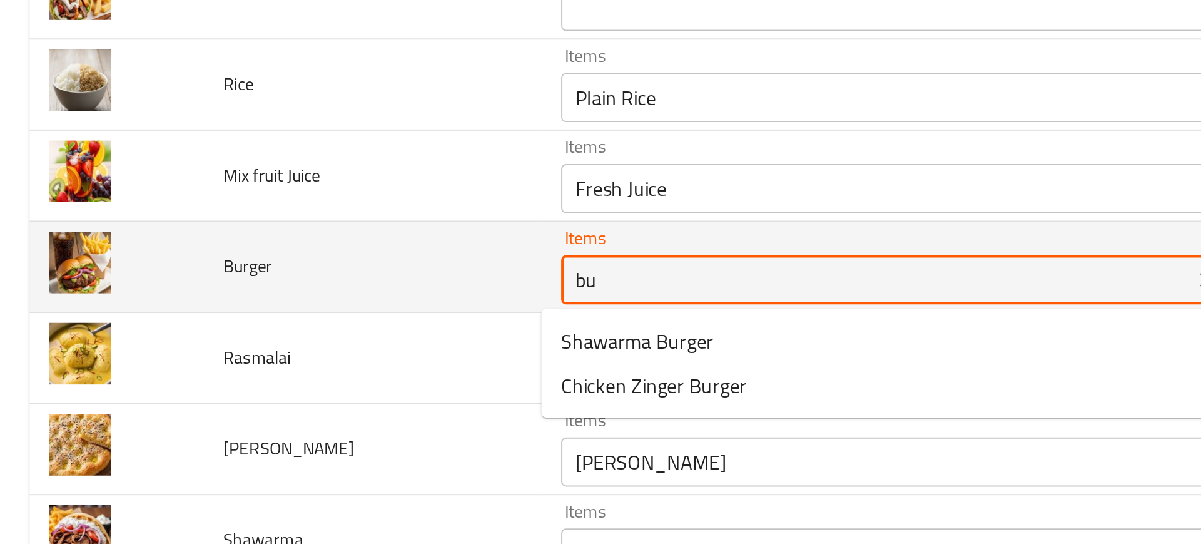
type input "b"
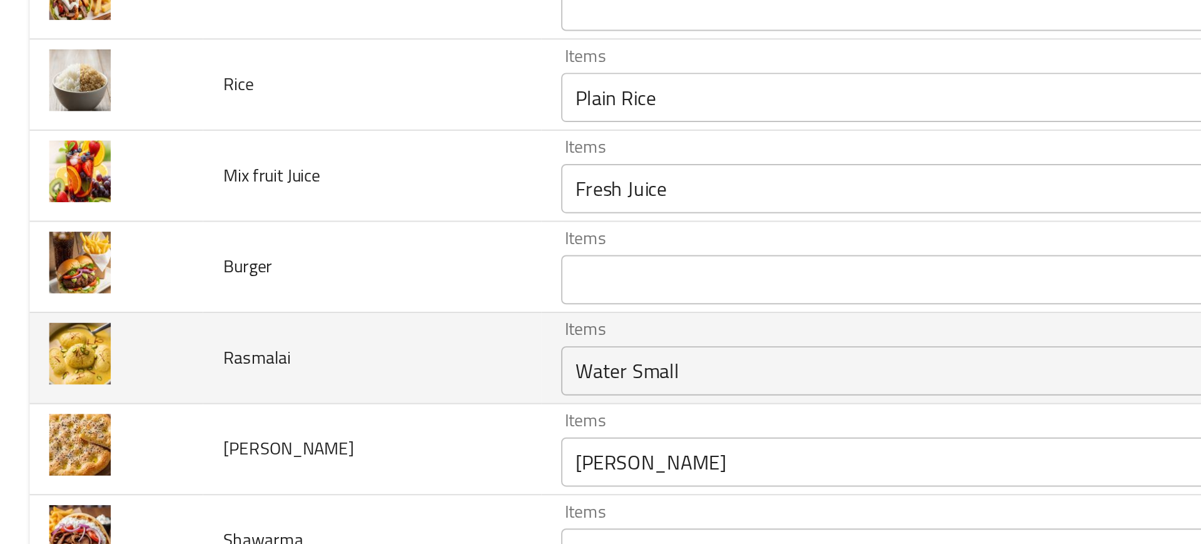
click at [204, 325] on td "Rasmalai" at bounding box center [189, 321] width 172 height 46
click at [289, 327] on input "rWater Small" at bounding box center [445, 328] width 313 height 18
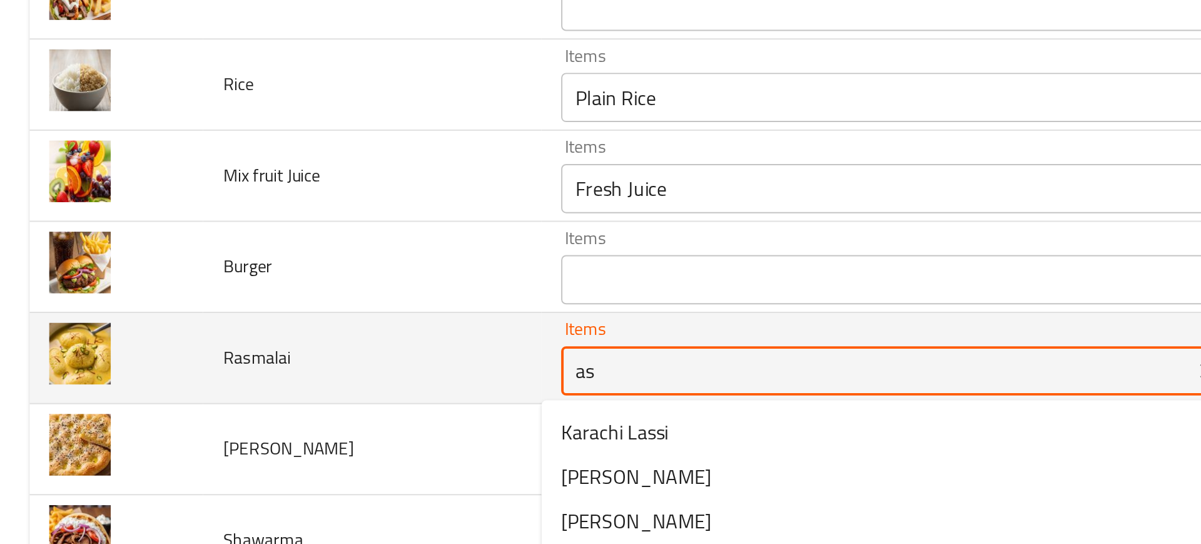
type input "a"
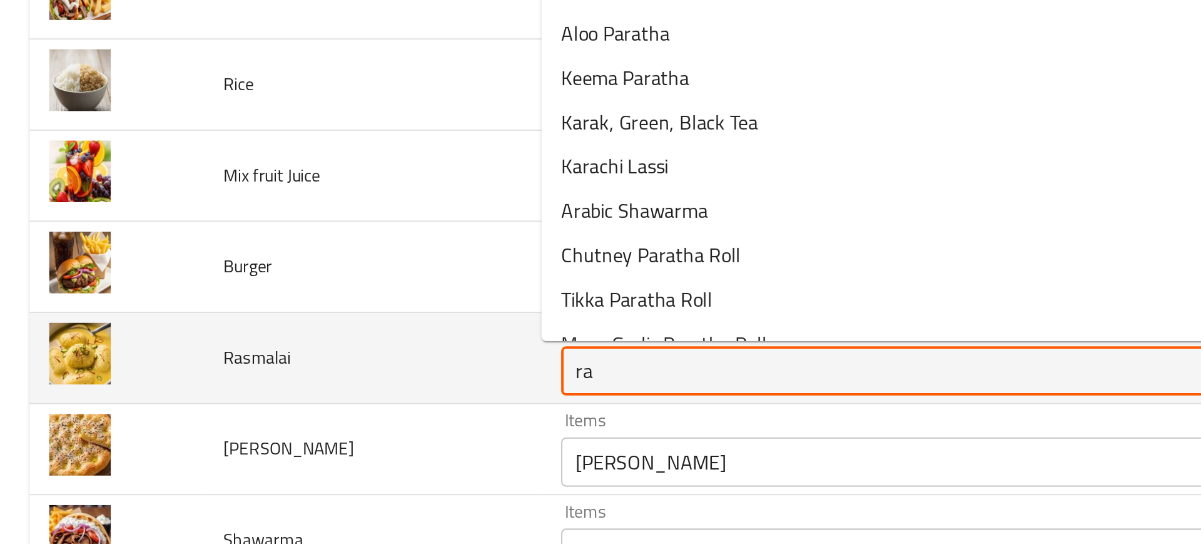
type input "ras"
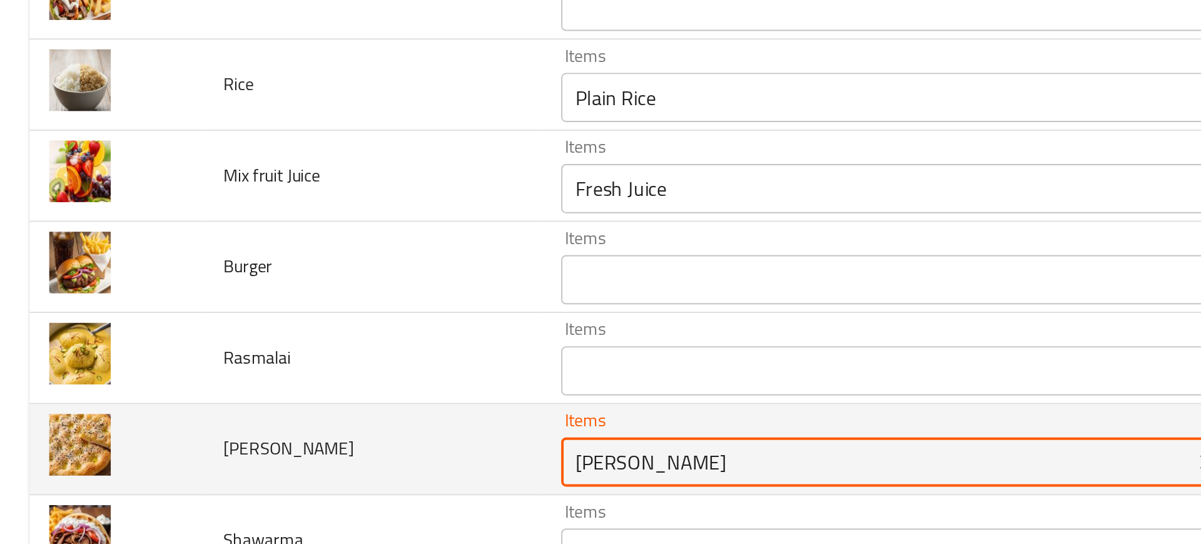
click at [292, 375] on Naan "Garlic Naan" at bounding box center [445, 374] width 313 height 18
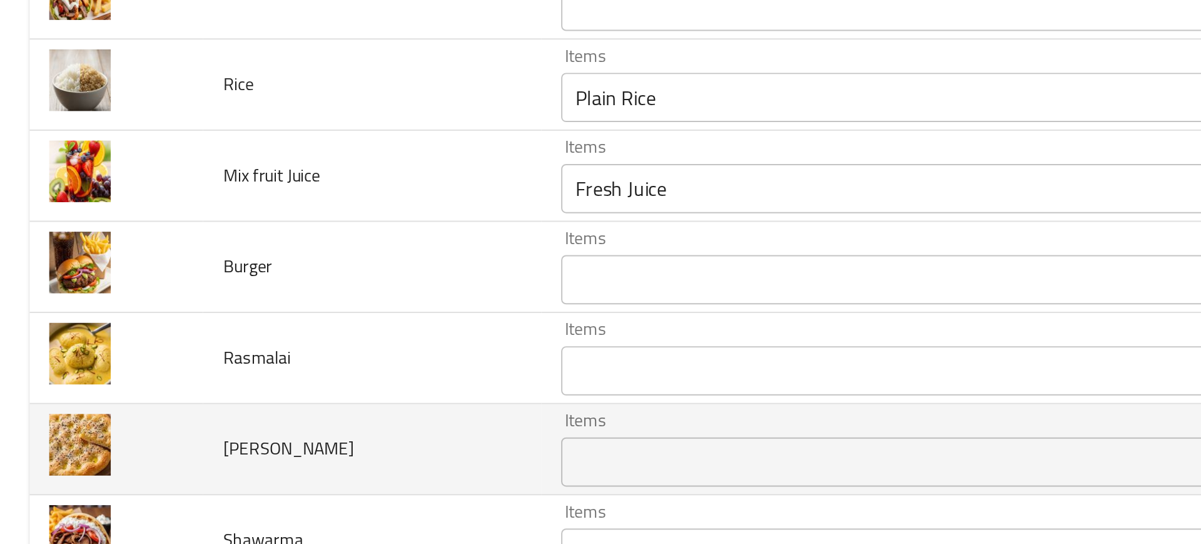
click at [235, 365] on td "Roghni Naan" at bounding box center [189, 368] width 172 height 46
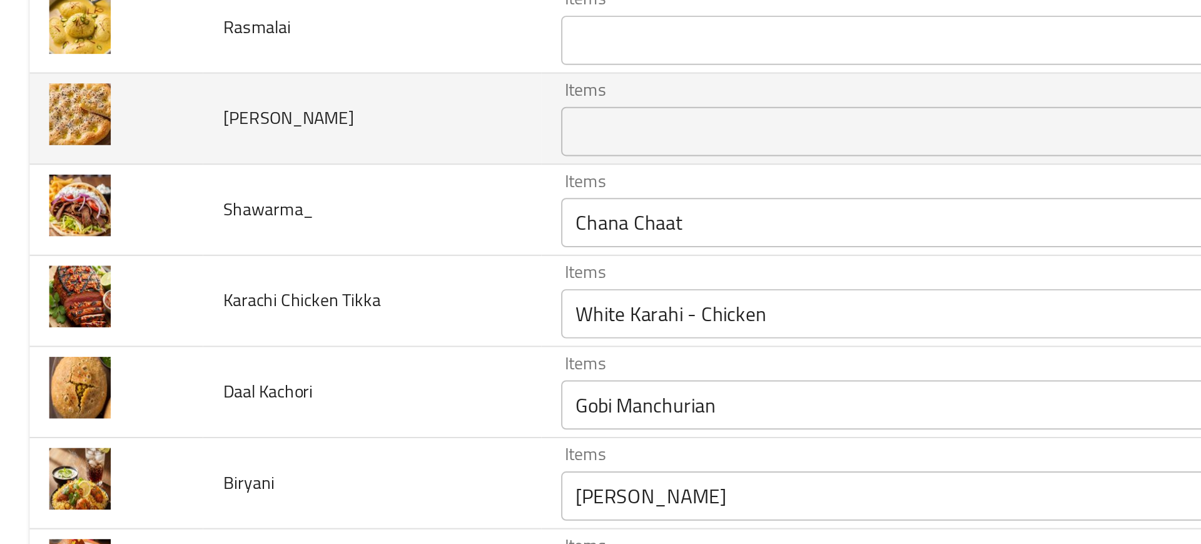
scroll to position [1966, 0]
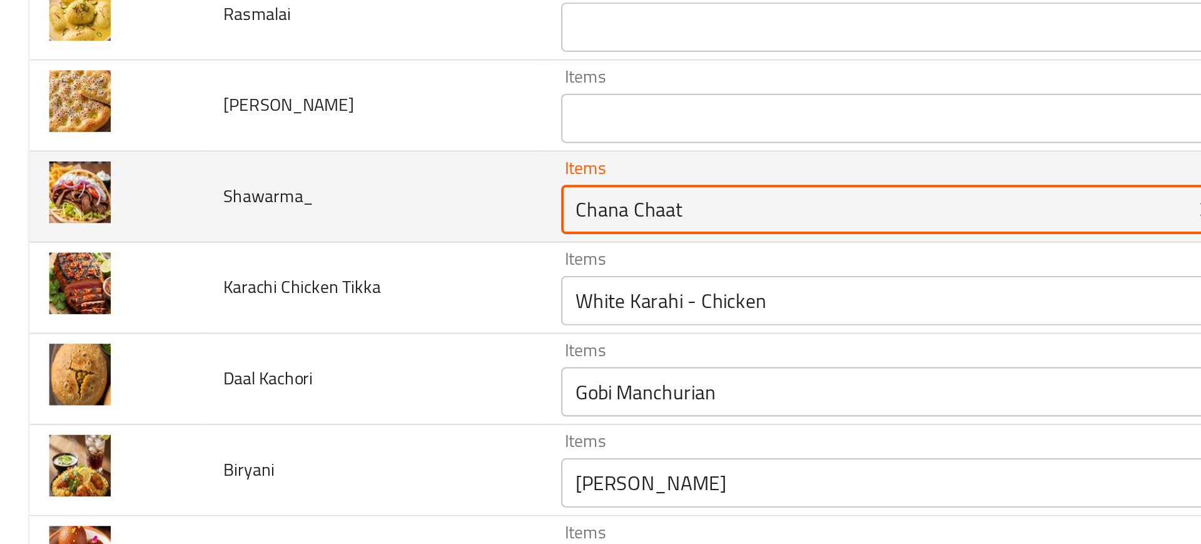
click at [330, 251] on input "Chana Chaat" at bounding box center [445, 246] width 313 height 18
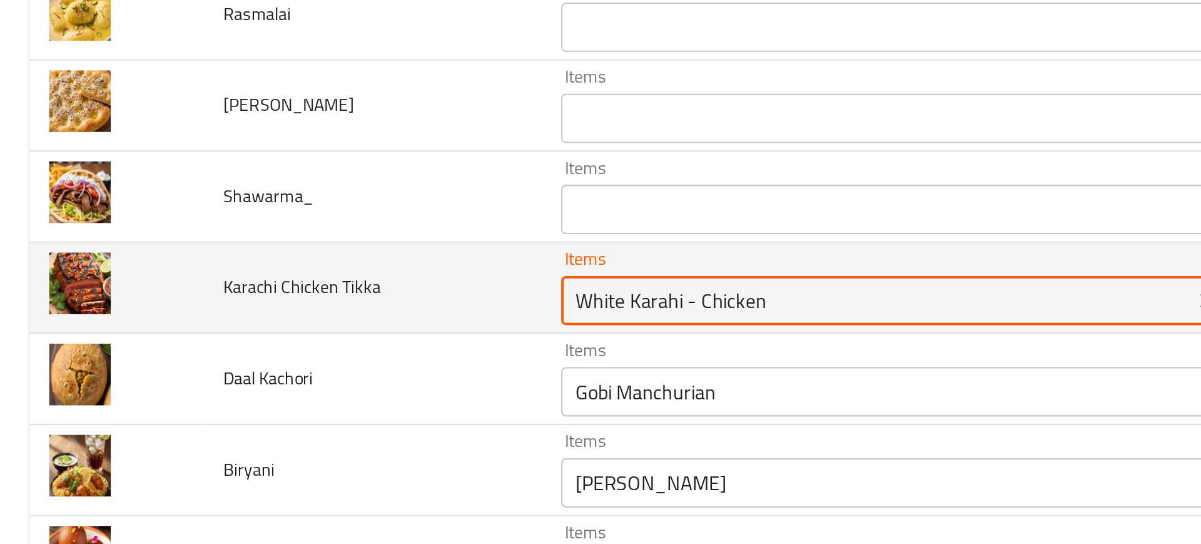
click at [342, 298] on Tikka "White Karahi - Chicken" at bounding box center [445, 292] width 313 height 18
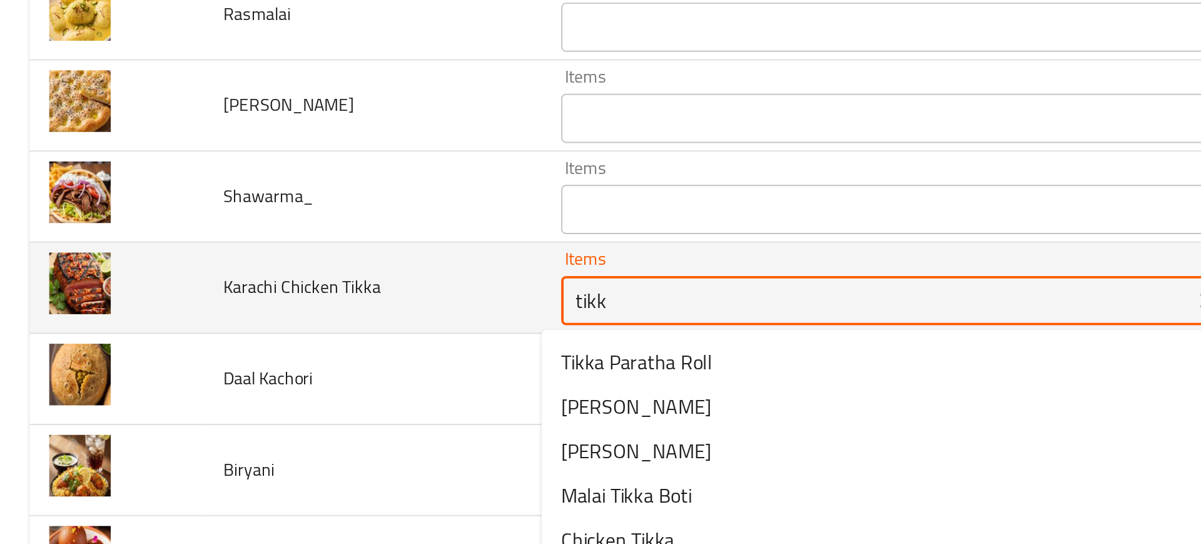
type Tikka "tikka"
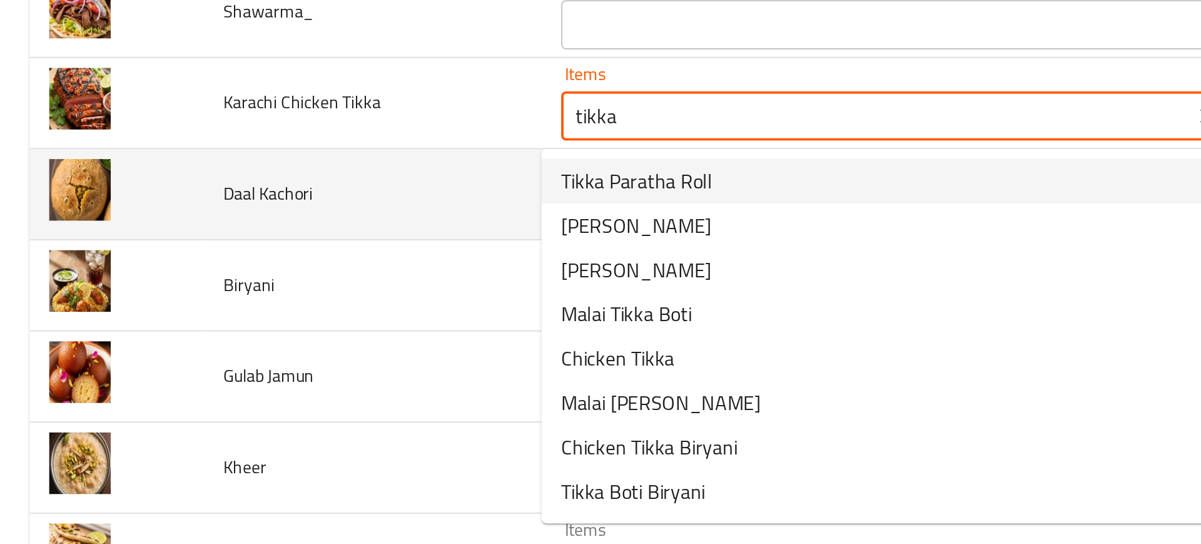
scroll to position [2057, 0]
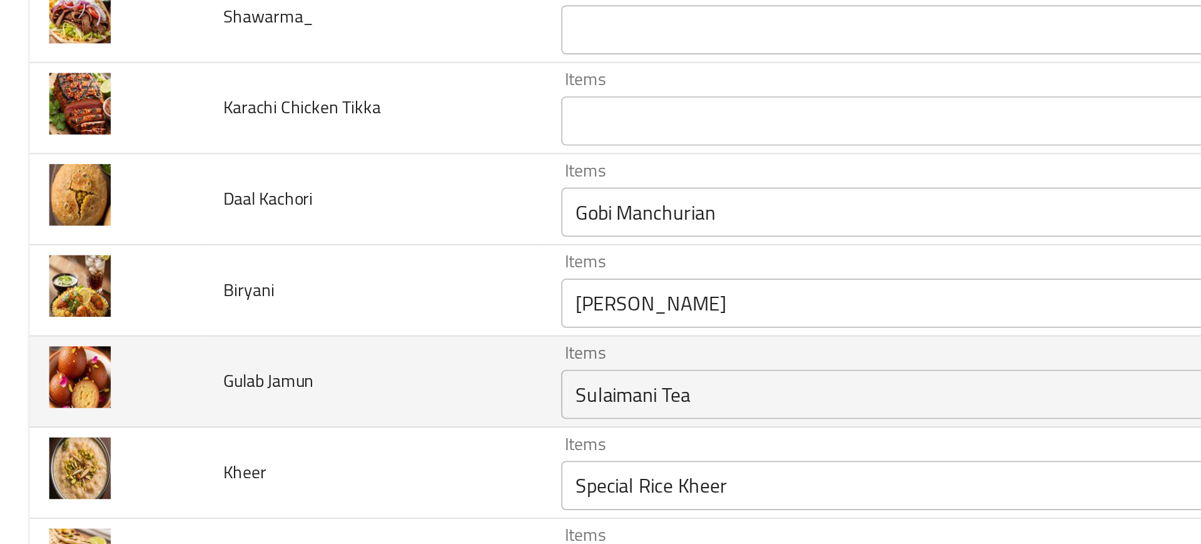
click at [250, 317] on td "Gulab Jamun" at bounding box center [189, 333] width 172 height 46
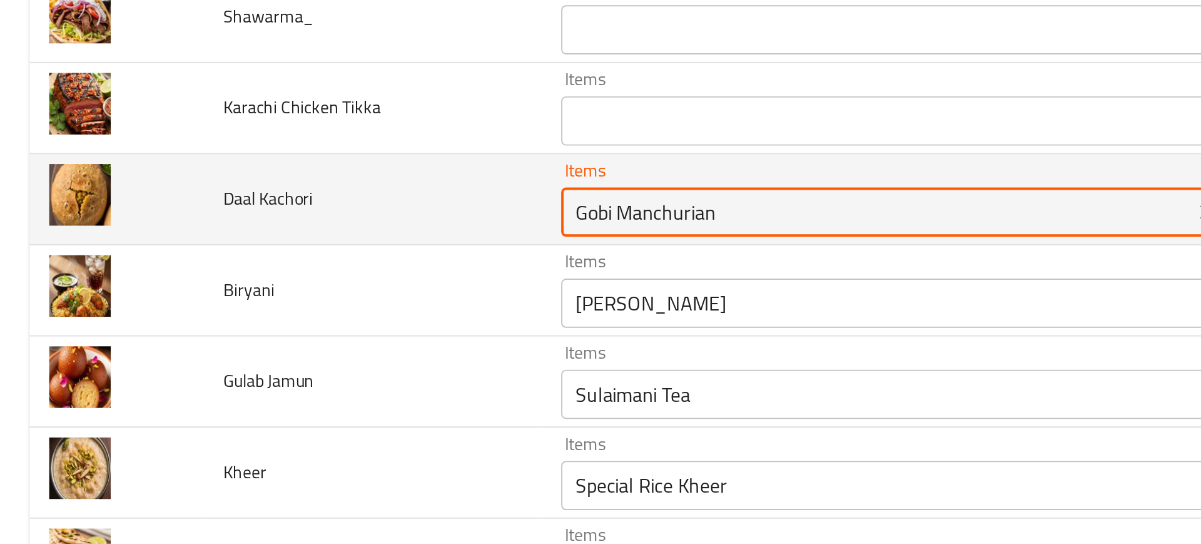
click at [297, 250] on Kachori "Gobi Manchurian" at bounding box center [445, 247] width 313 height 18
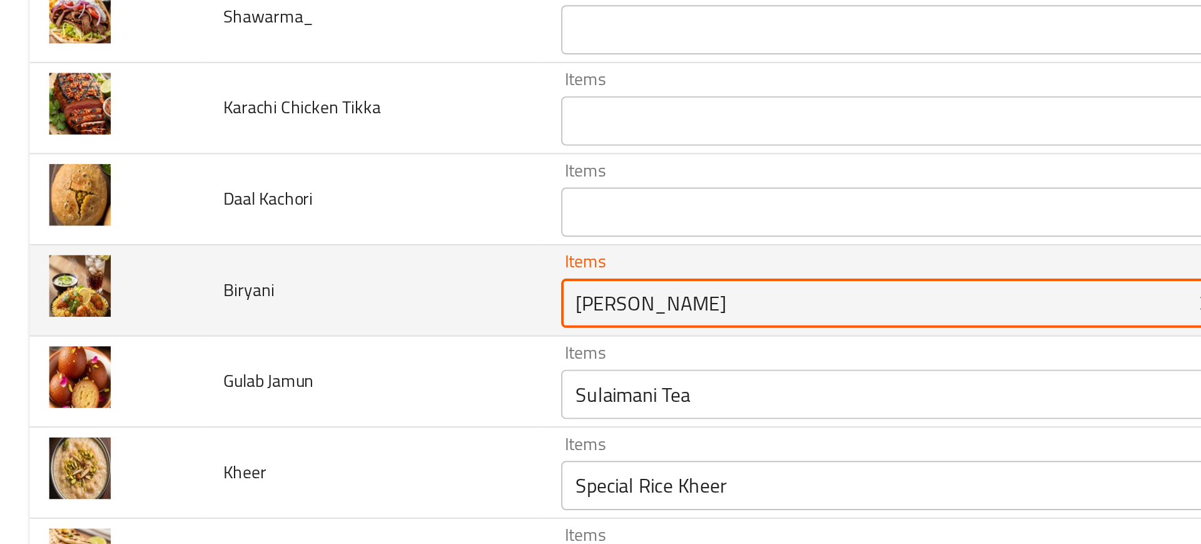
click at [302, 295] on input "Nihari" at bounding box center [445, 294] width 313 height 18
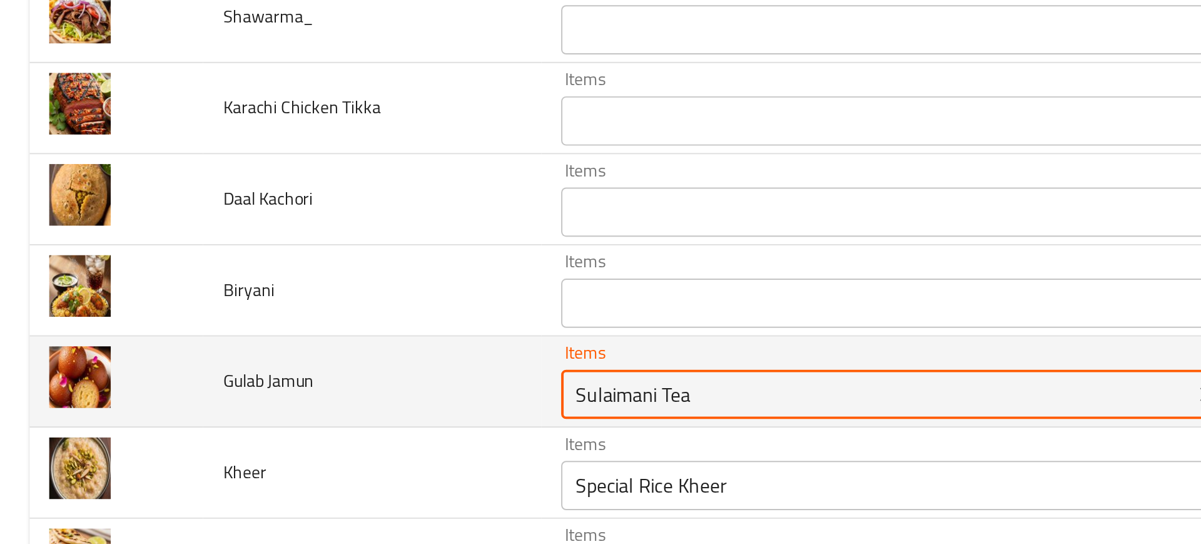
click at [304, 332] on Jamun "Sulaimani Tea" at bounding box center [445, 340] width 313 height 18
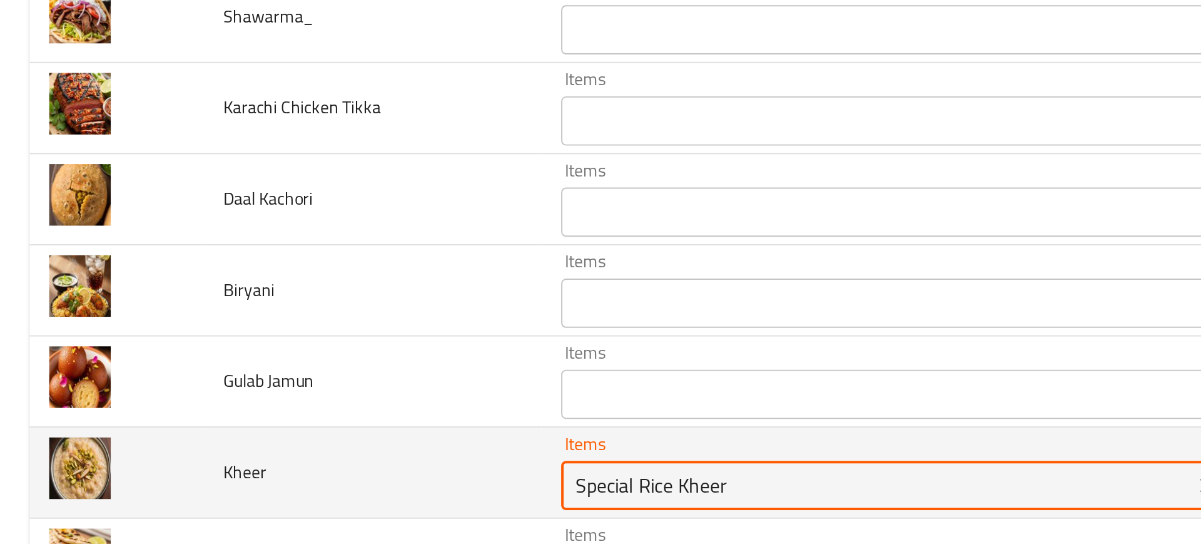
click at [307, 383] on input "Special Rice Kheer" at bounding box center [445, 386] width 313 height 18
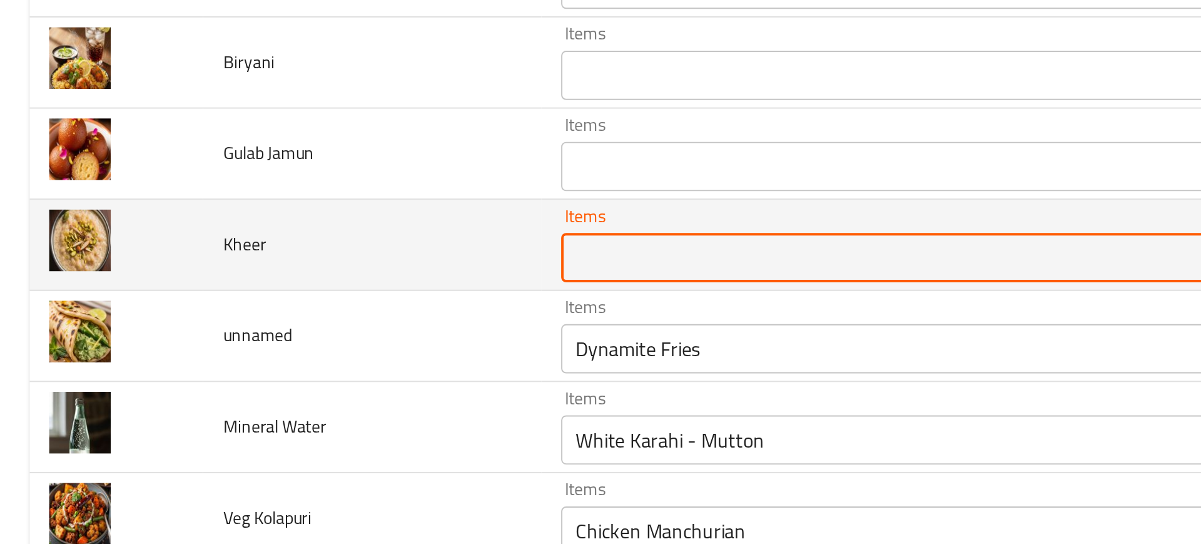
scroll to position [2172, 0]
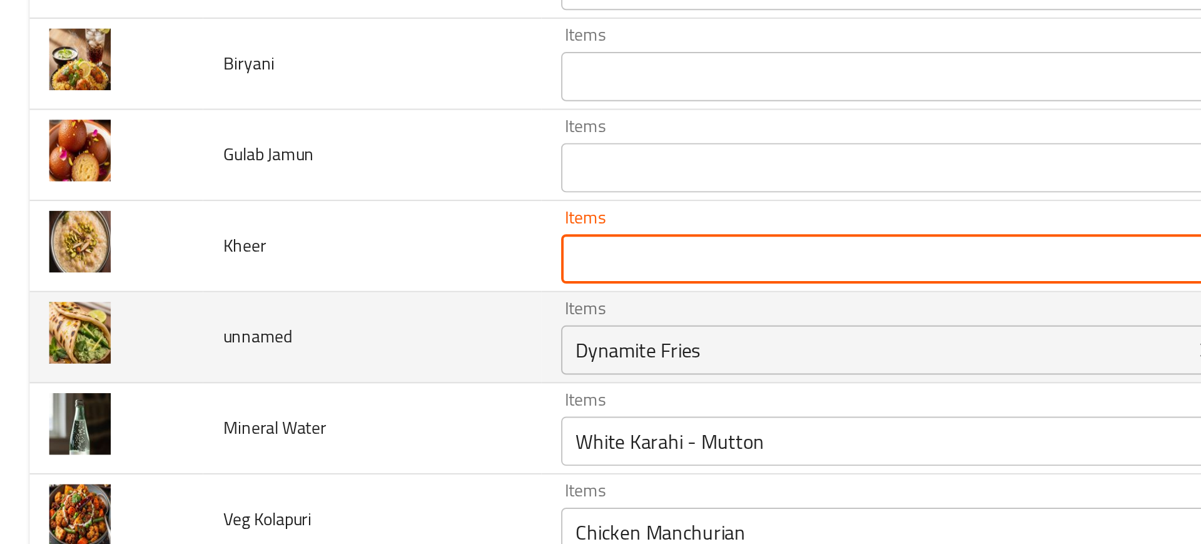
click at [321, 328] on div "Dynamite Fries Items" at bounding box center [464, 317] width 358 height 25
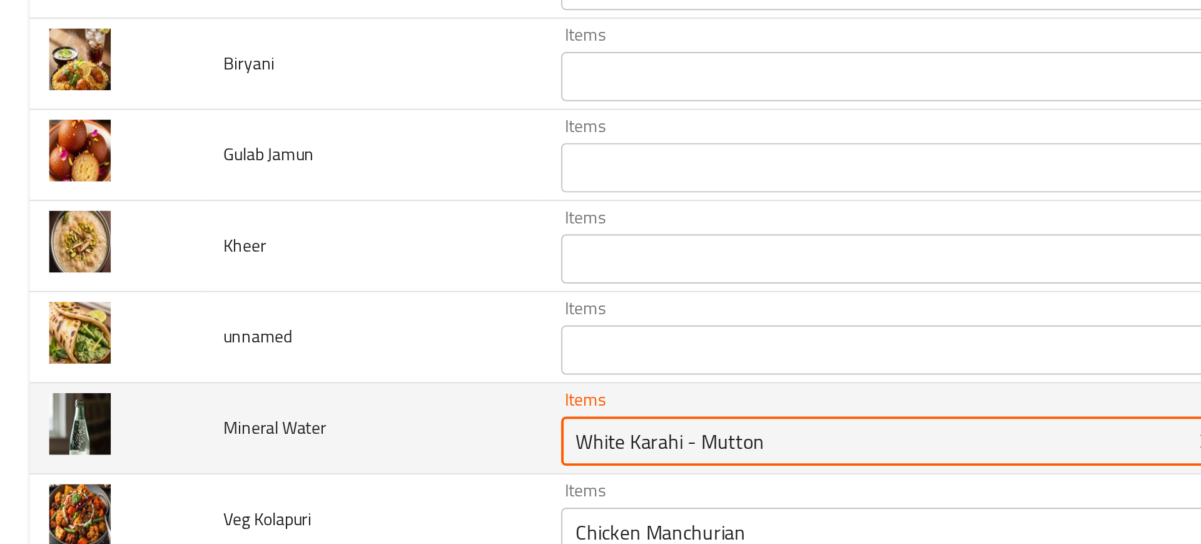
click at [326, 365] on Water "White Karahi - Mutton" at bounding box center [445, 364] width 313 height 18
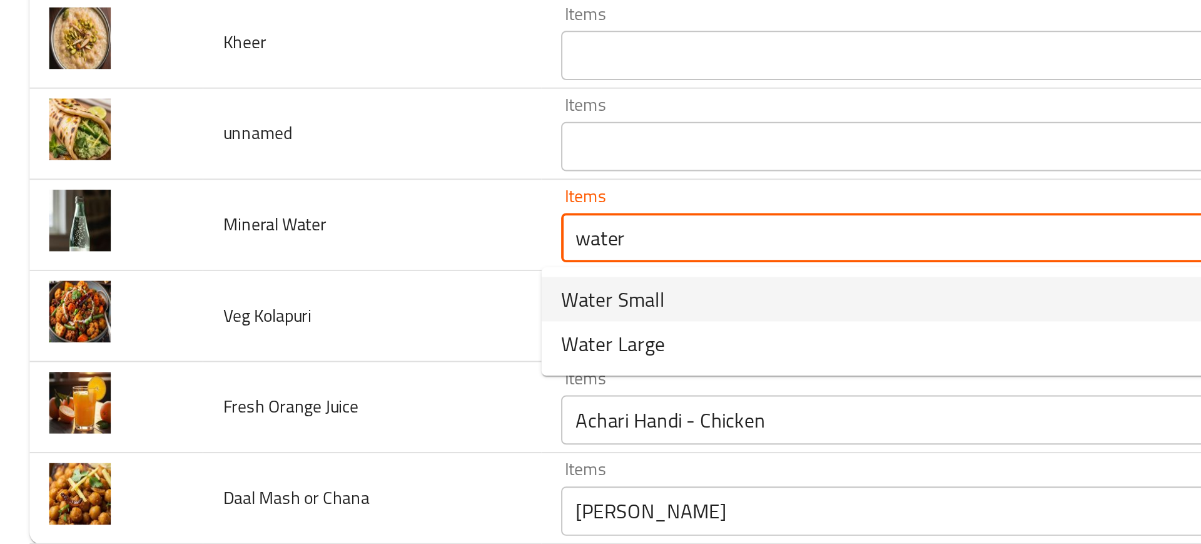
click at [329, 397] on span "Water Small" at bounding box center [311, 394] width 53 height 15
type Water "Water Small"
type Water-ar "مياه صغيرة"
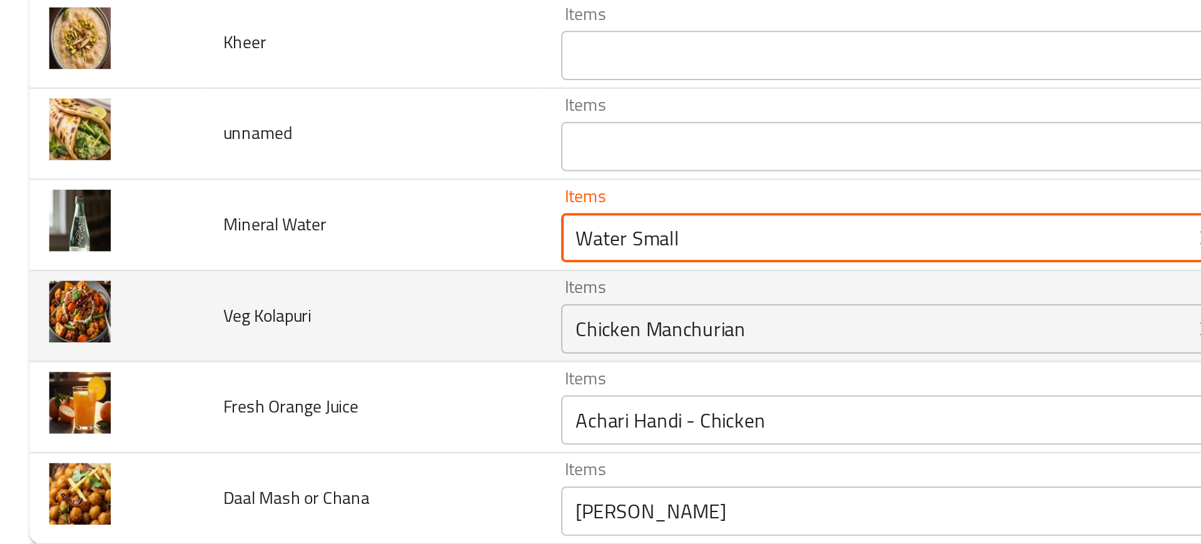
type Water "Water Small"
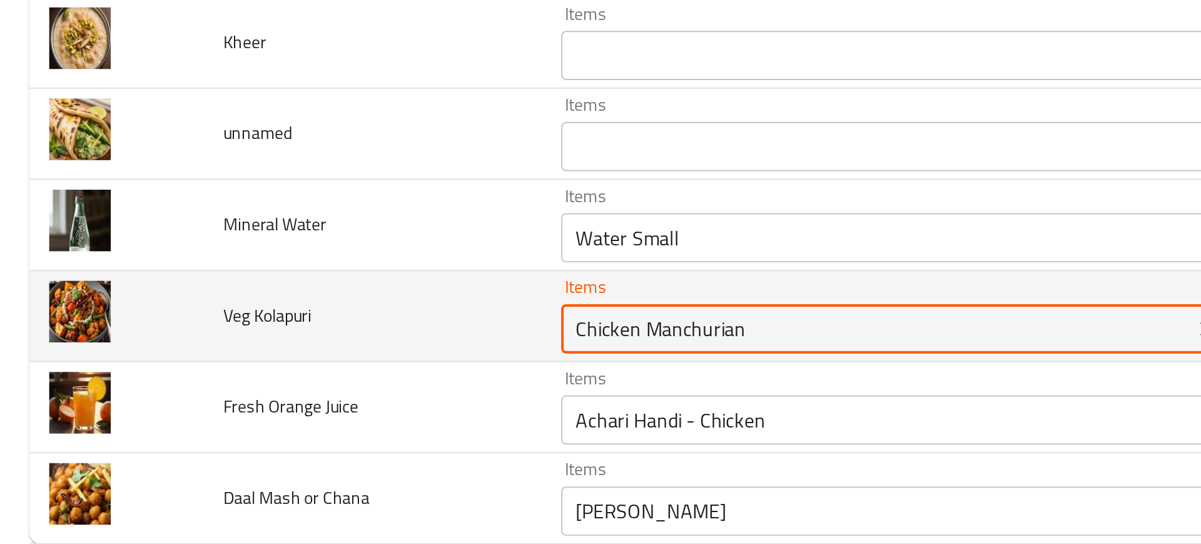
click at [314, 401] on Kolapuri "Chicken Manchurian" at bounding box center [445, 409] width 313 height 18
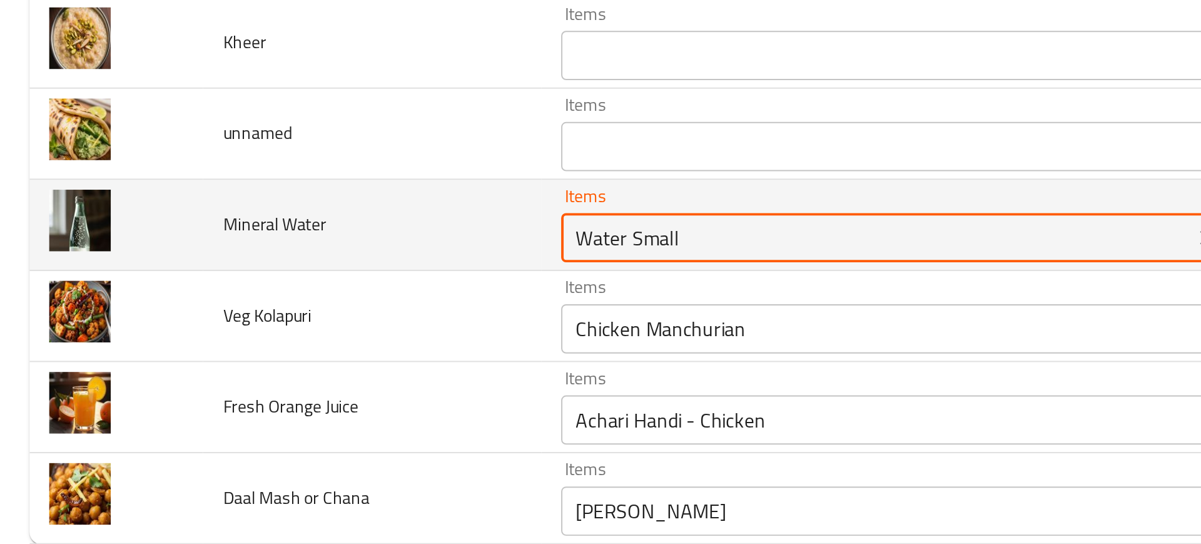
click at [298, 366] on Water "Water Small" at bounding box center [445, 363] width 313 height 18
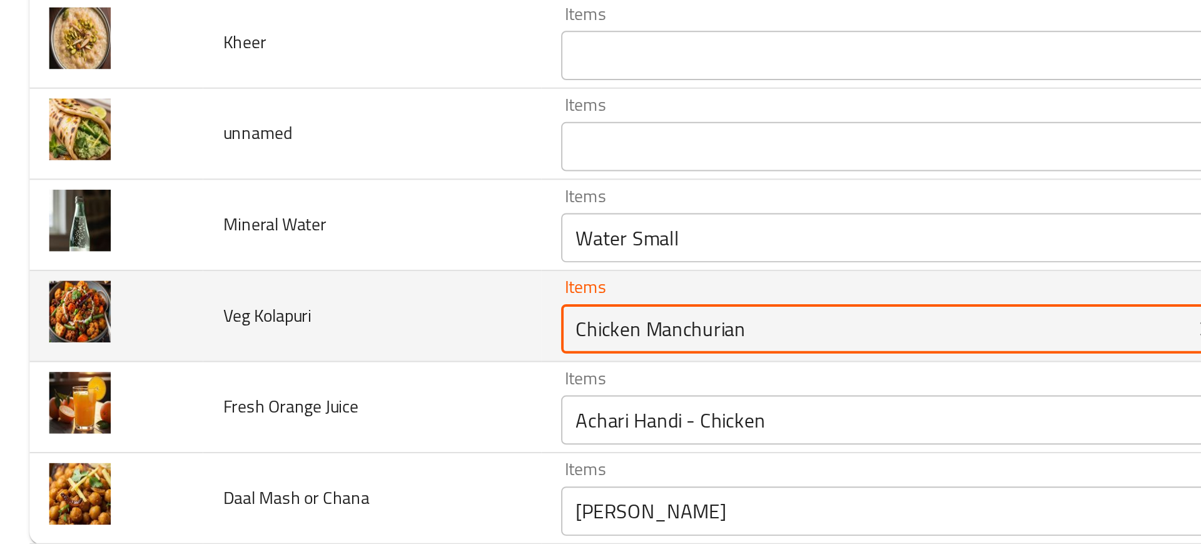
click at [304, 415] on Kolapuri "Chicken Manchurian" at bounding box center [445, 409] width 313 height 18
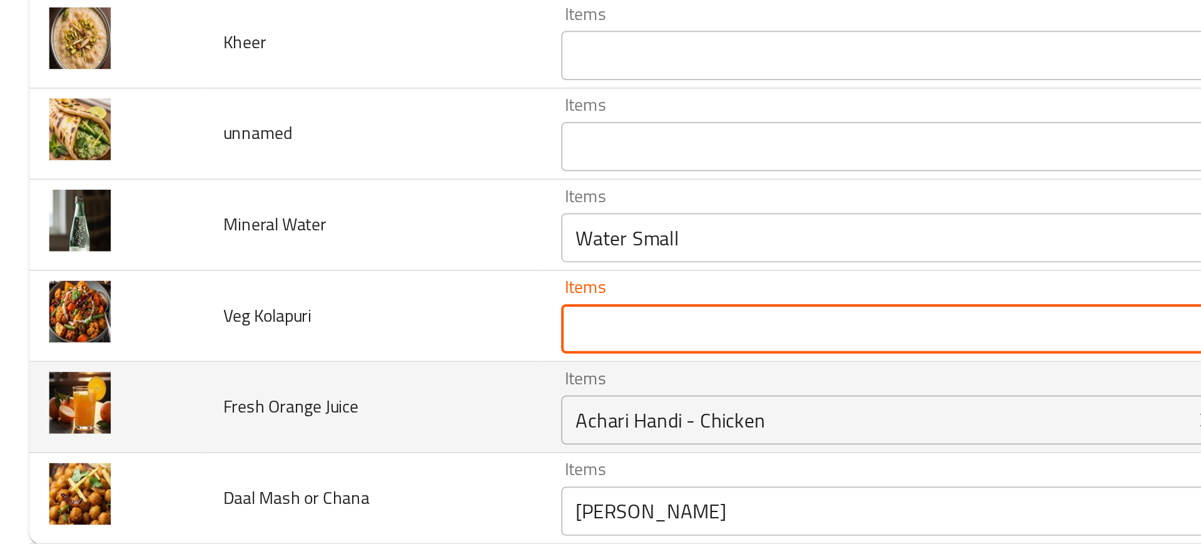
click at [325, 444] on div "Achari Handi - Chicken Items" at bounding box center [464, 455] width 358 height 25
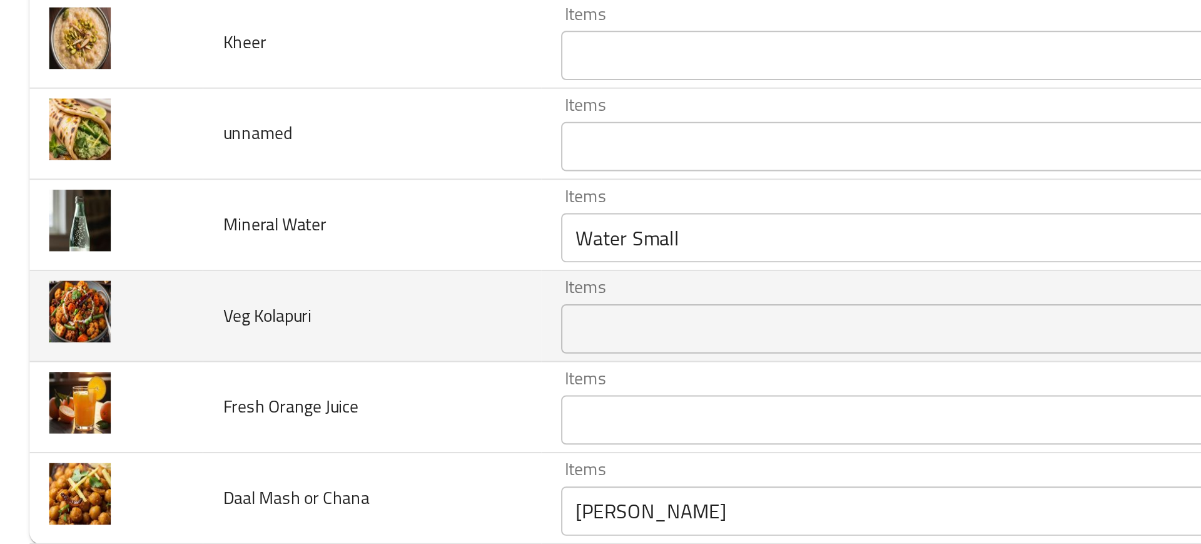
click at [170, 388] on td "Veg Kolapuri" at bounding box center [189, 403] width 172 height 46
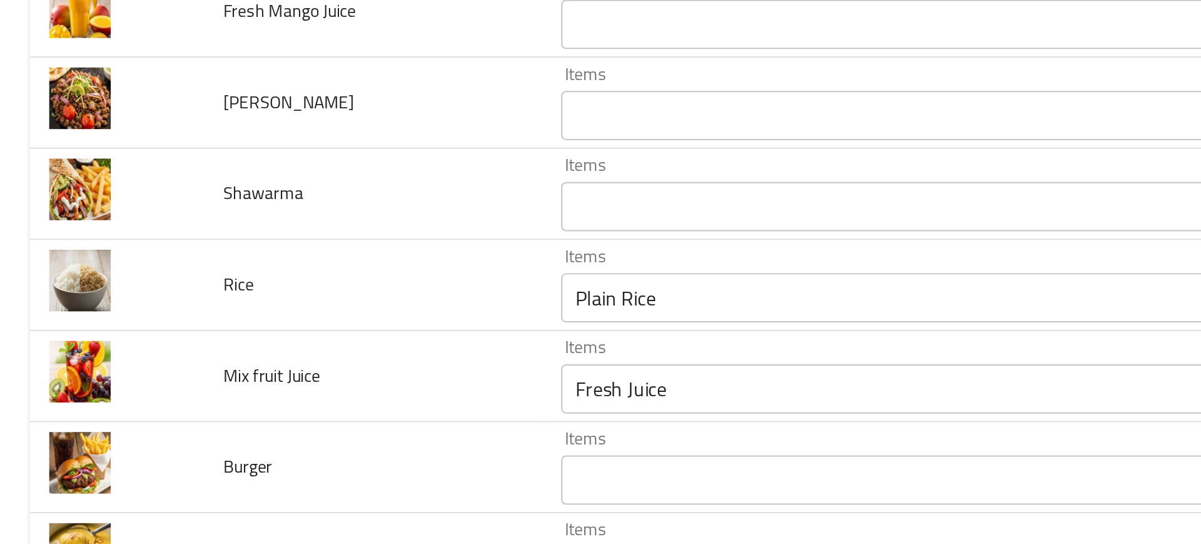
scroll to position [1587, 0]
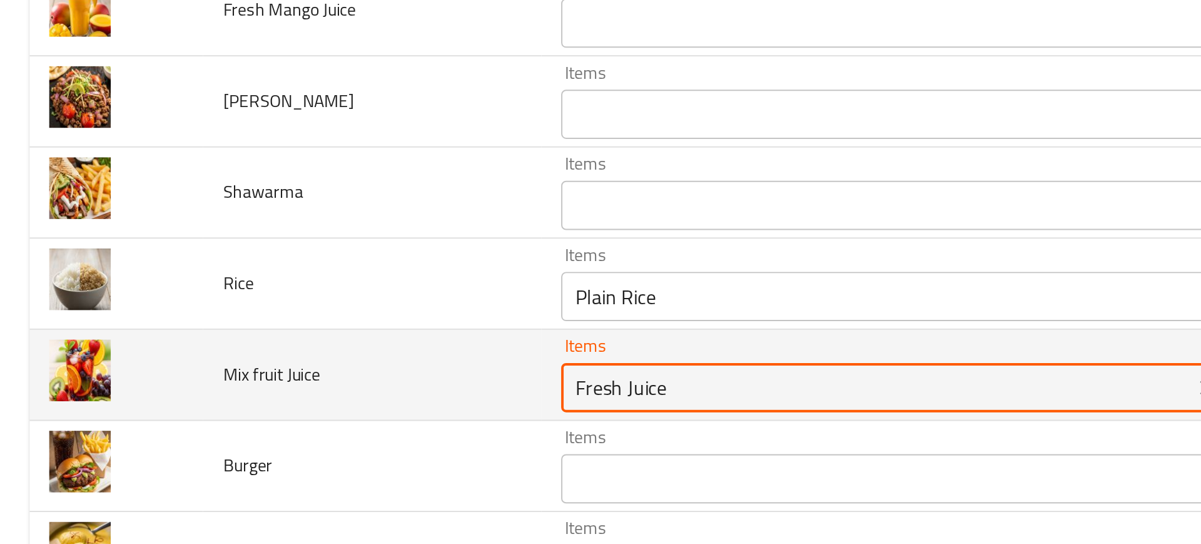
click at [325, 435] on Juice "Fresh Juice" at bounding box center [445, 439] width 313 height 18
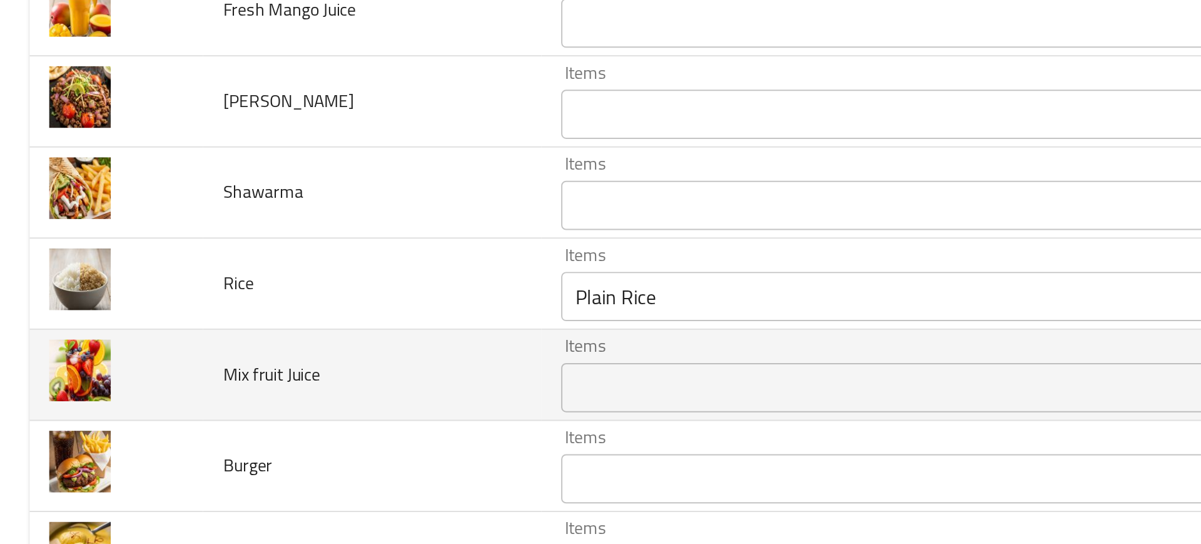
click at [205, 449] on td "Mix fruit Juice" at bounding box center [189, 433] width 172 height 46
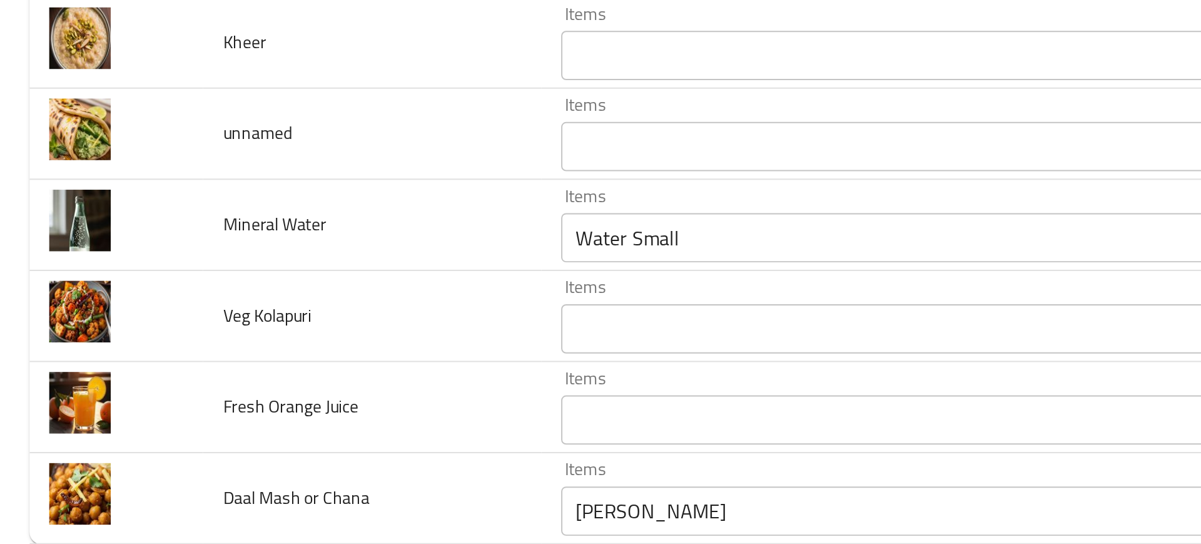
scroll to position [0, 0]
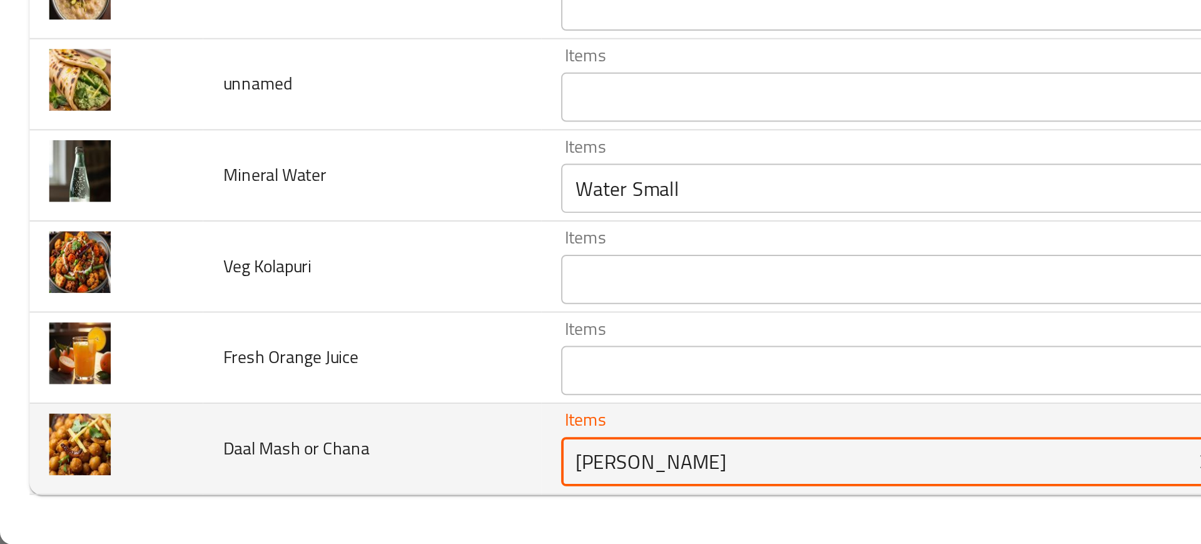
click at [289, 497] on Chana "Aloo Chana" at bounding box center [445, 502] width 313 height 18
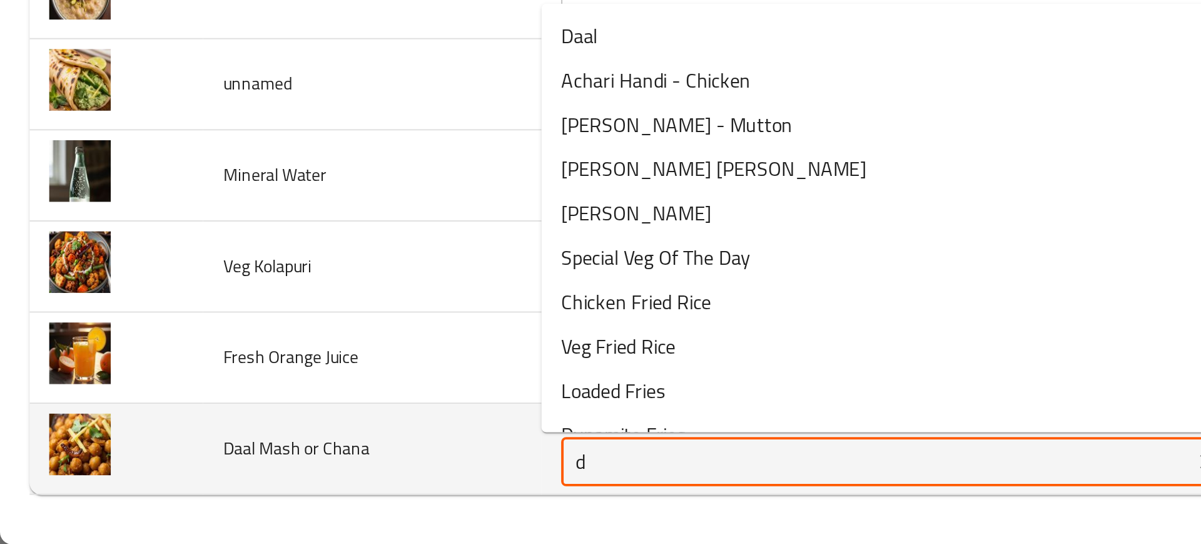
type Chana "da"
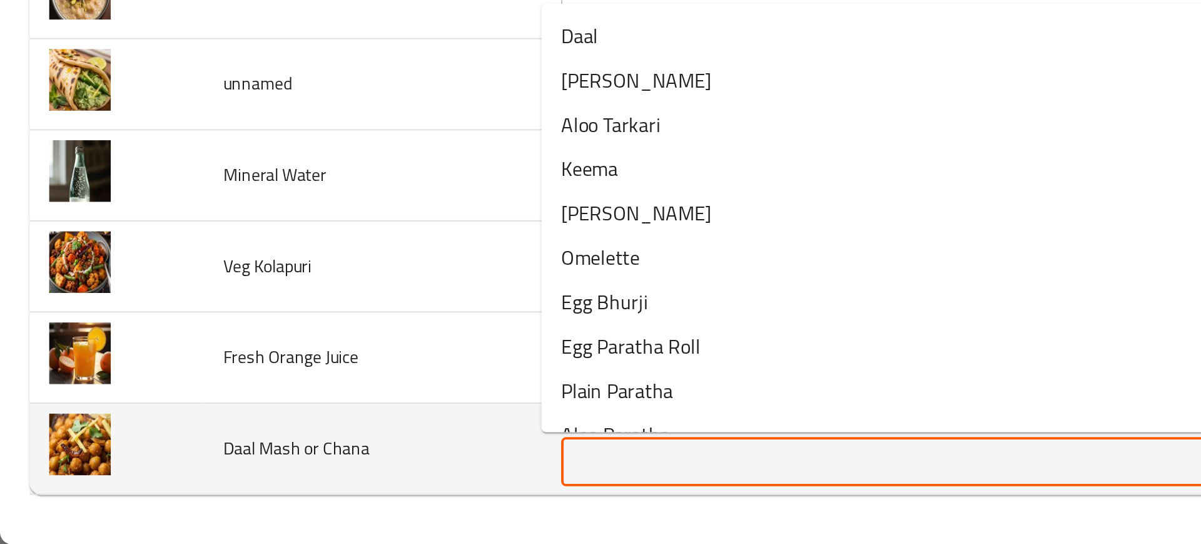
click at [221, 477] on td "Daal Mash or Chana" at bounding box center [189, 495] width 172 height 46
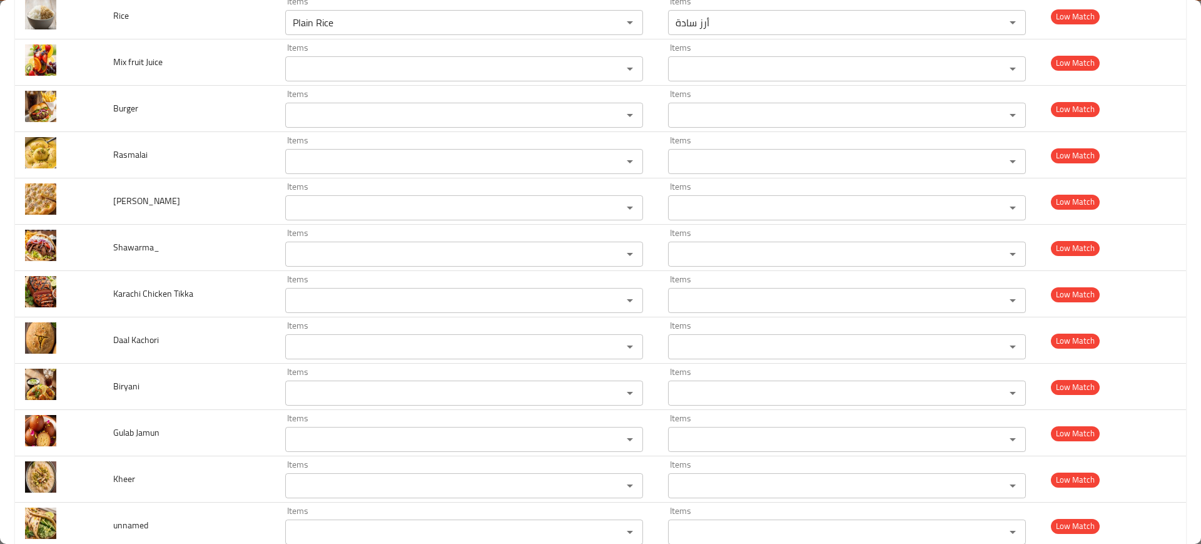
scroll to position [2173, 0]
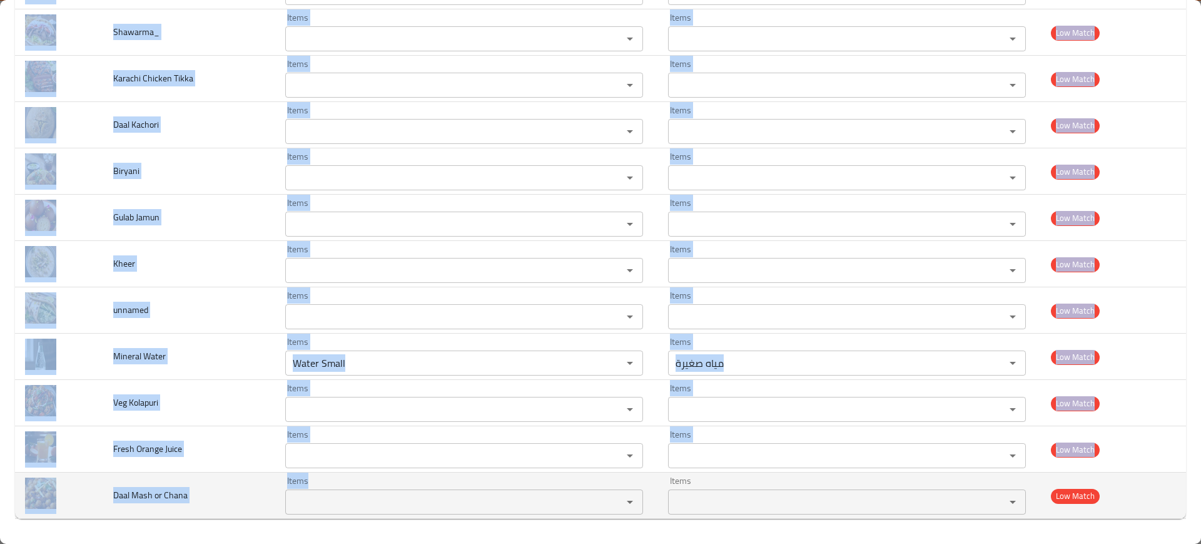
drag, startPoint x: 115, startPoint y: 262, endPoint x: 476, endPoint y: 486, distance: 424.5
copy tbody "Achari Handi Items Items Items Items Near Match Aaloo Naan Items Items Items It…"
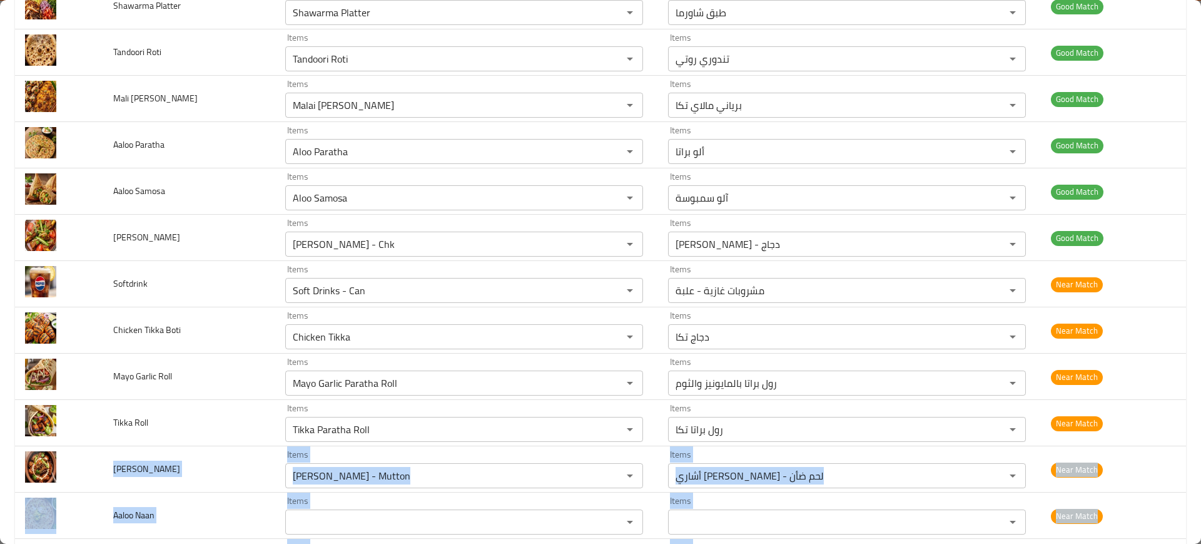
scroll to position [1134, 0]
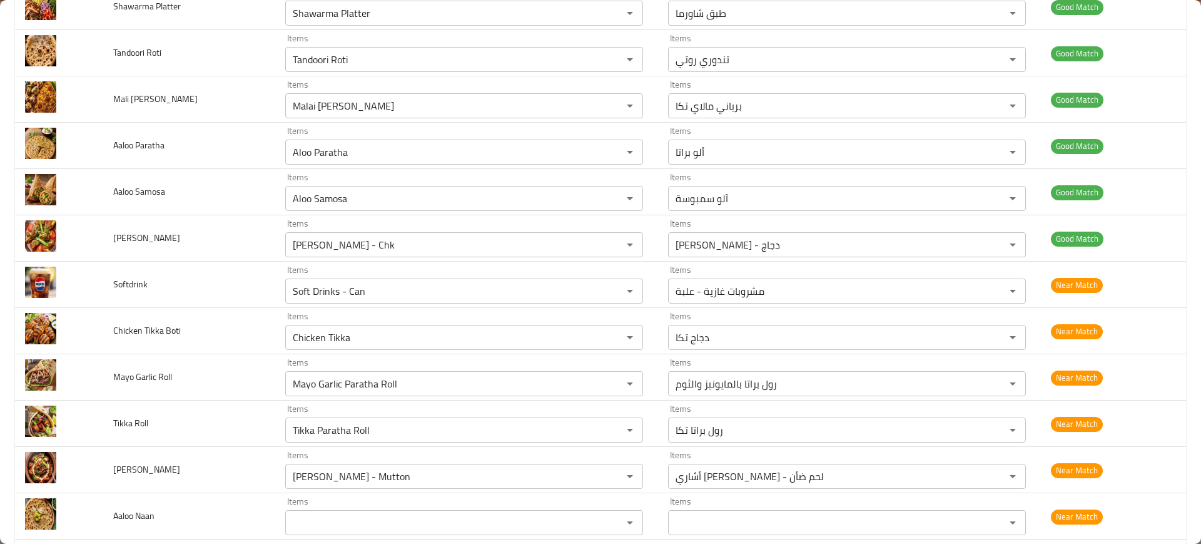
click at [175, 283] on td "Softdrink" at bounding box center [189, 285] width 172 height 46
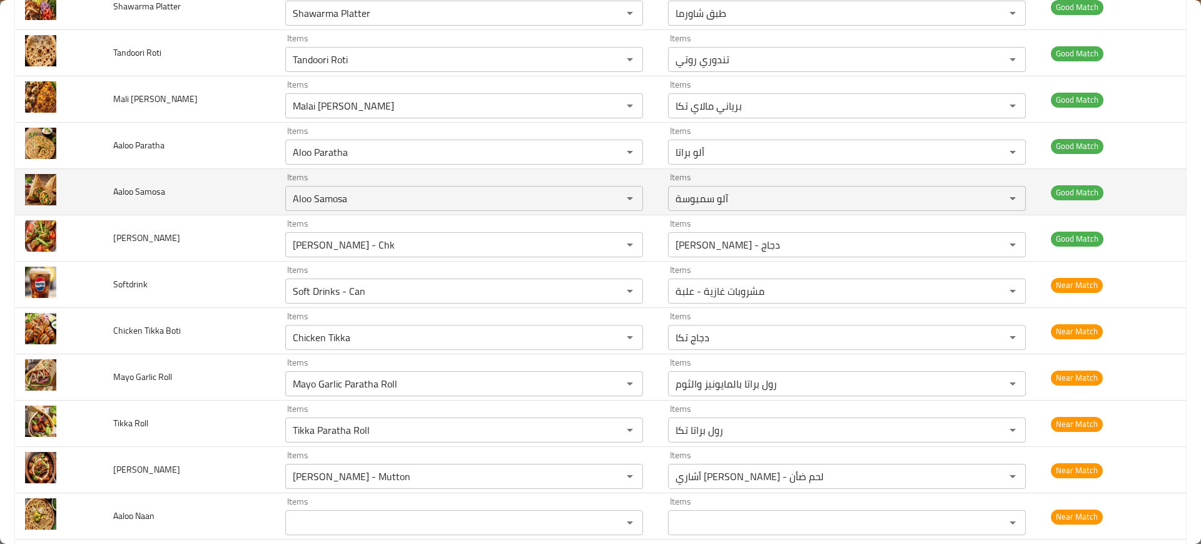
click at [225, 195] on td "Aaloo Samosa" at bounding box center [189, 192] width 172 height 46
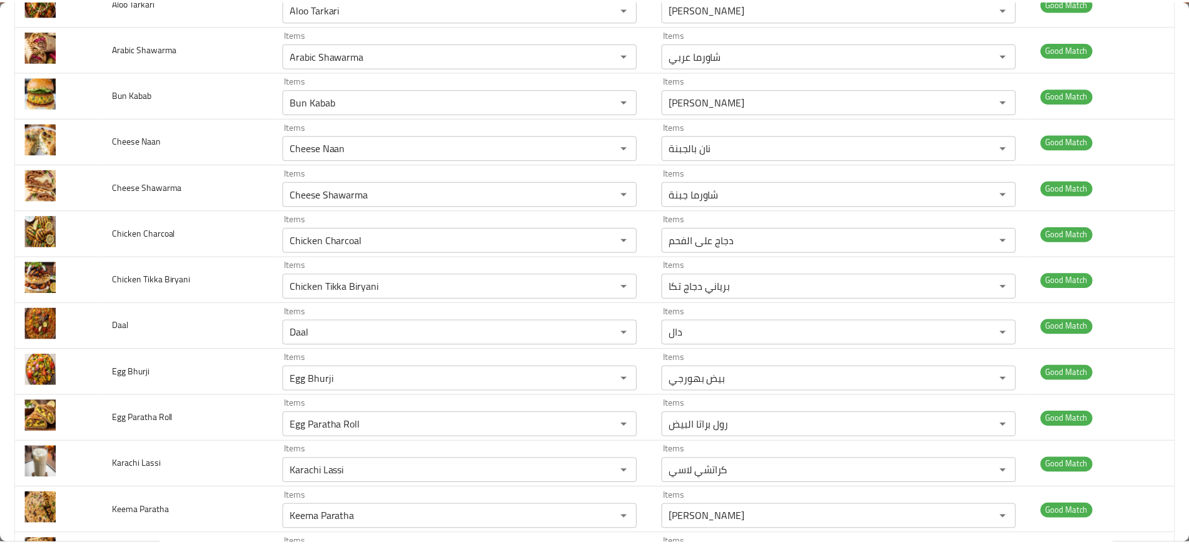
scroll to position [0, 0]
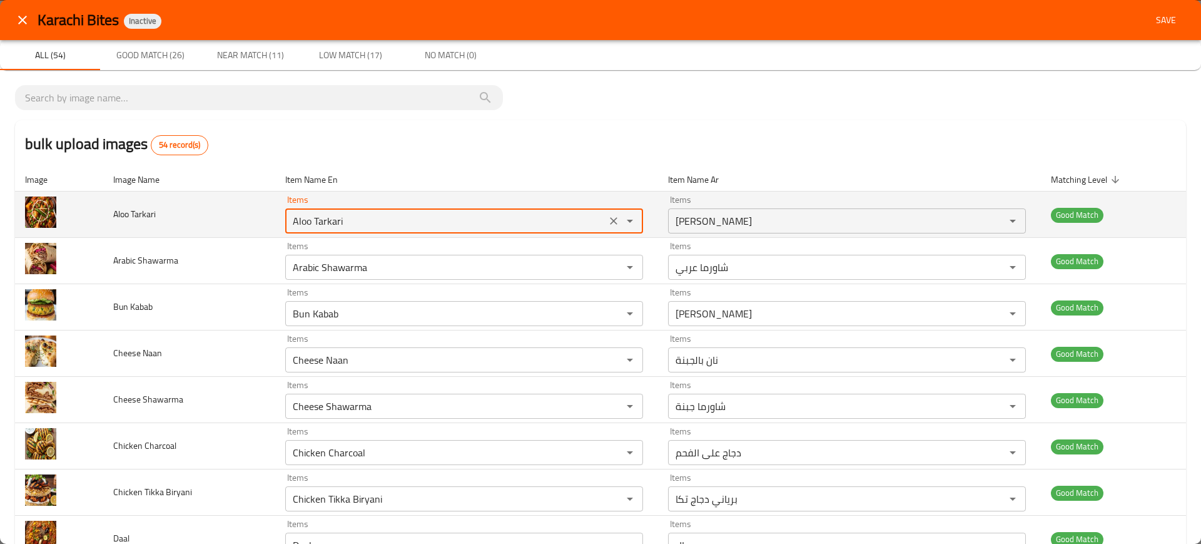
click at [303, 226] on Tarkari "Aloo Tarkari" at bounding box center [445, 221] width 313 height 18
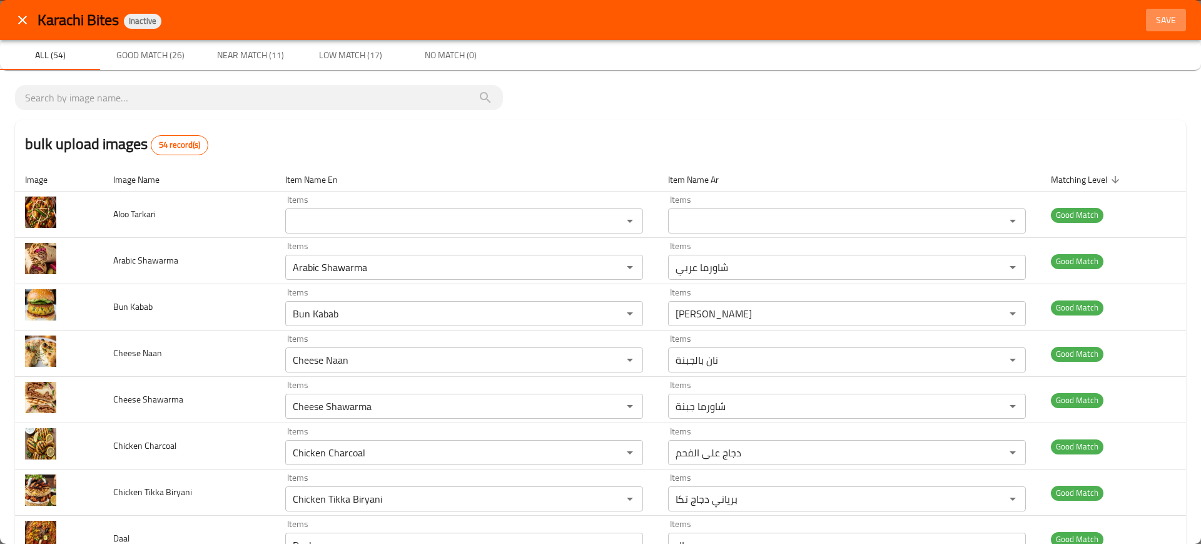
click at [1151, 23] on span "Save" at bounding box center [1166, 21] width 30 height 16
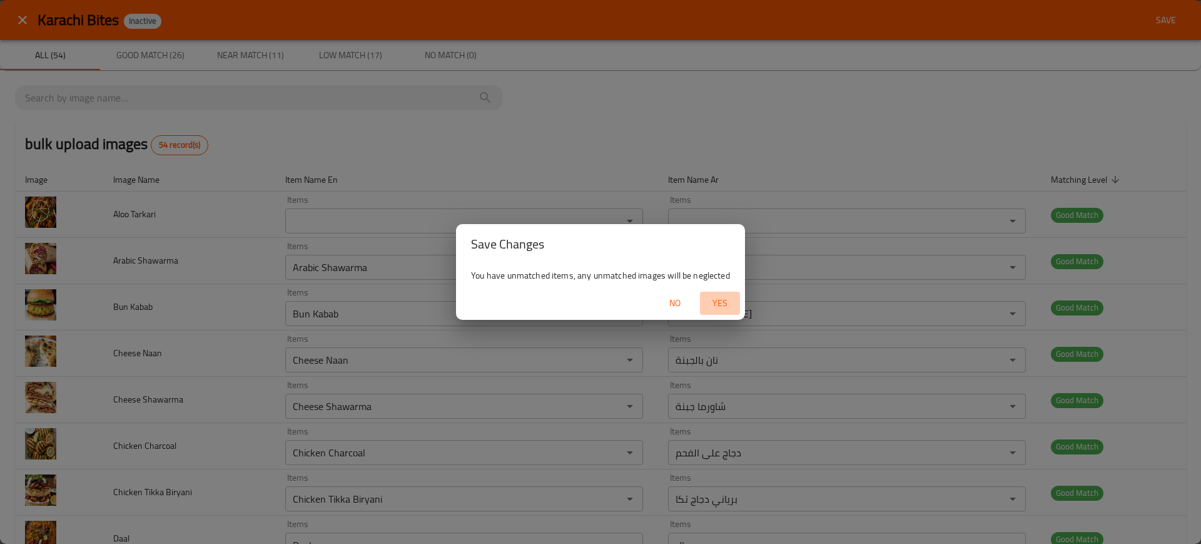
click at [727, 300] on span "Yes" at bounding box center [720, 303] width 30 height 16
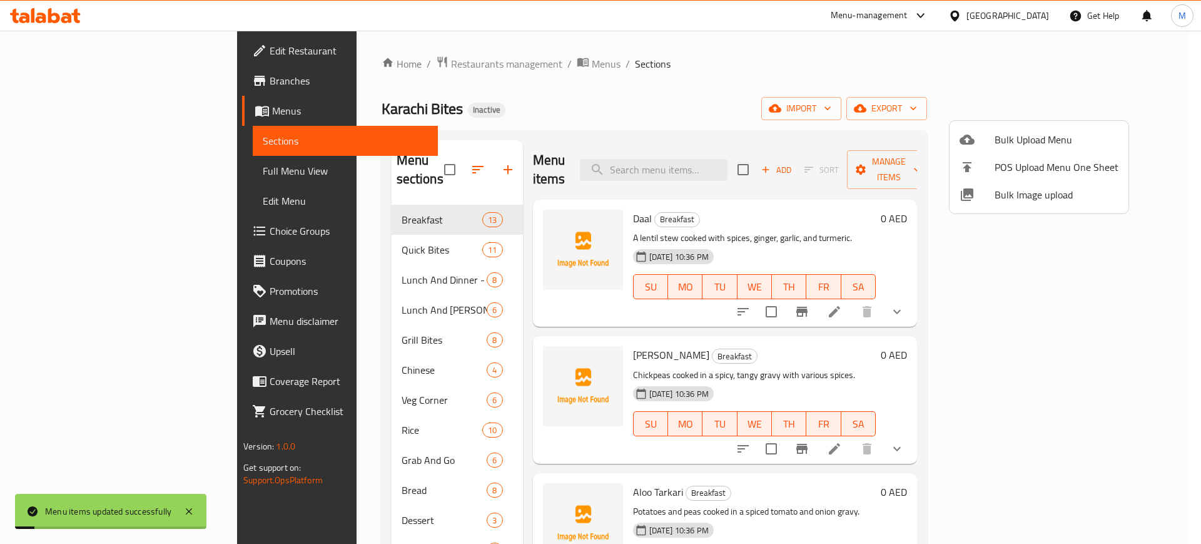
click at [708, 155] on div at bounding box center [600, 272] width 1201 height 544
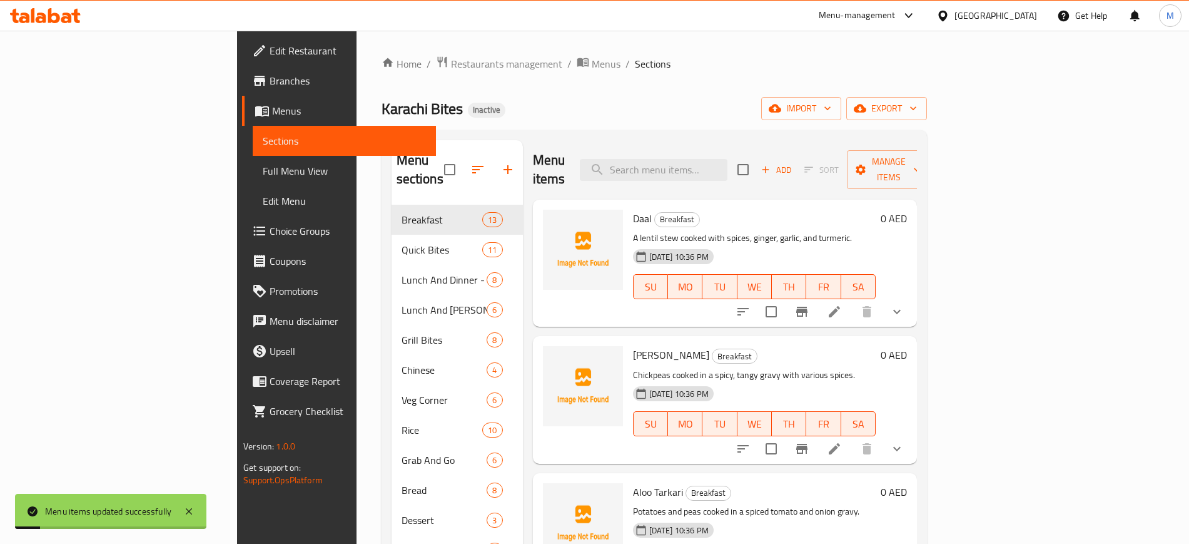
click at [708, 159] on input "search" at bounding box center [654, 170] width 148 height 22
paste input "Aloo Tarkari"
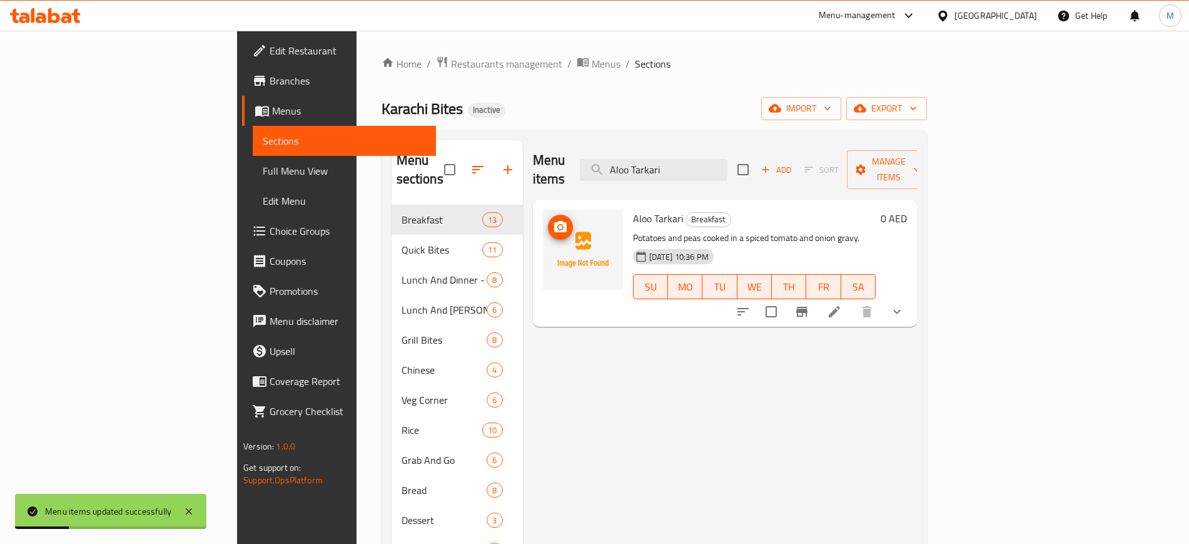
type input "Aloo Tarkari"
click at [548, 218] on button "upload picture" at bounding box center [560, 227] width 25 height 25
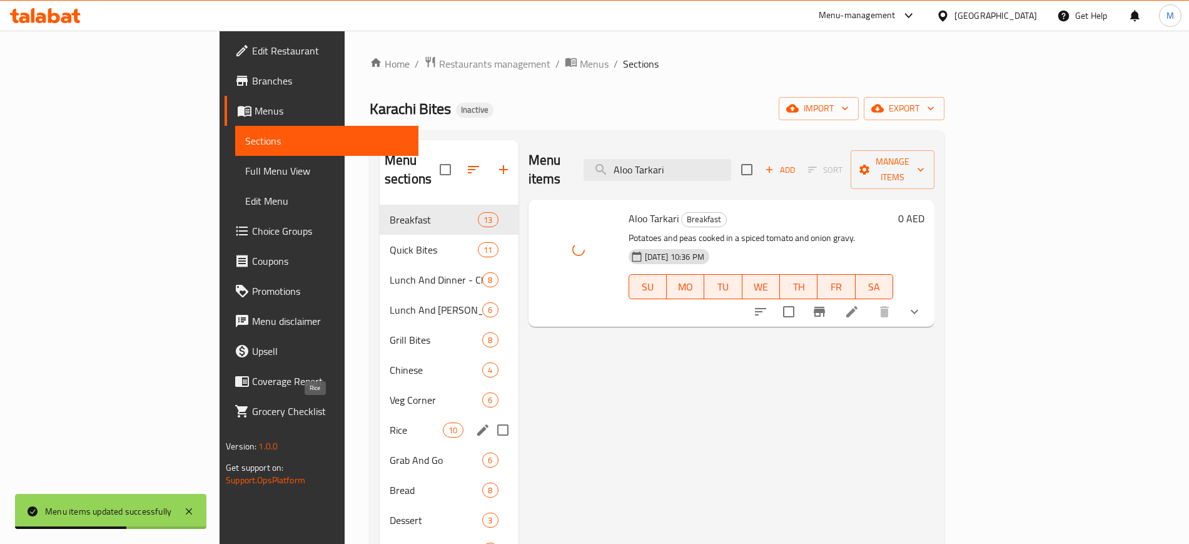
scroll to position [175, 0]
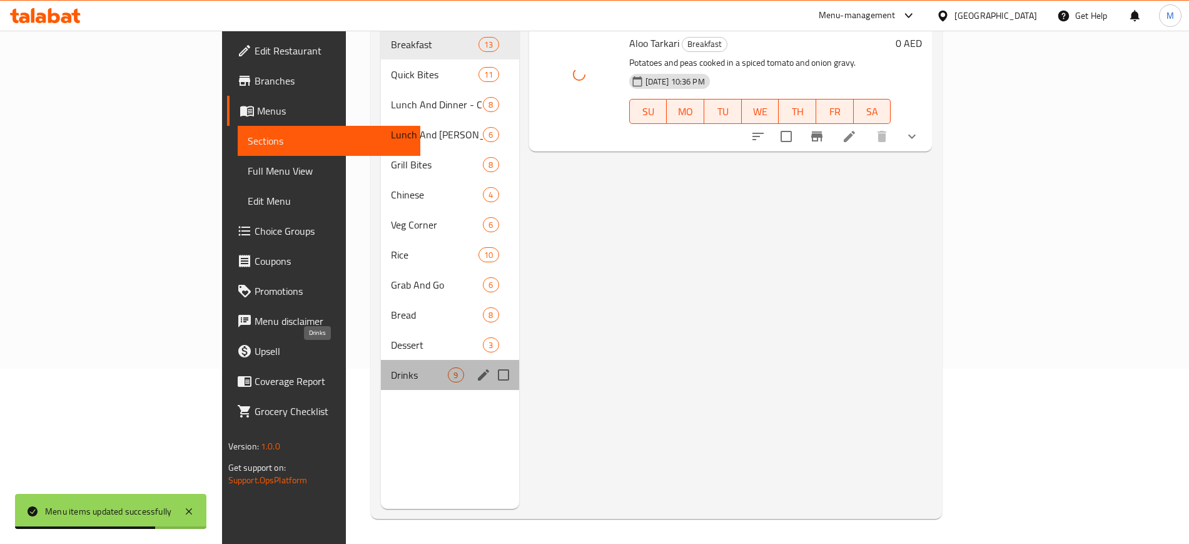
click at [391, 367] on span "Drinks" at bounding box center [419, 374] width 57 height 15
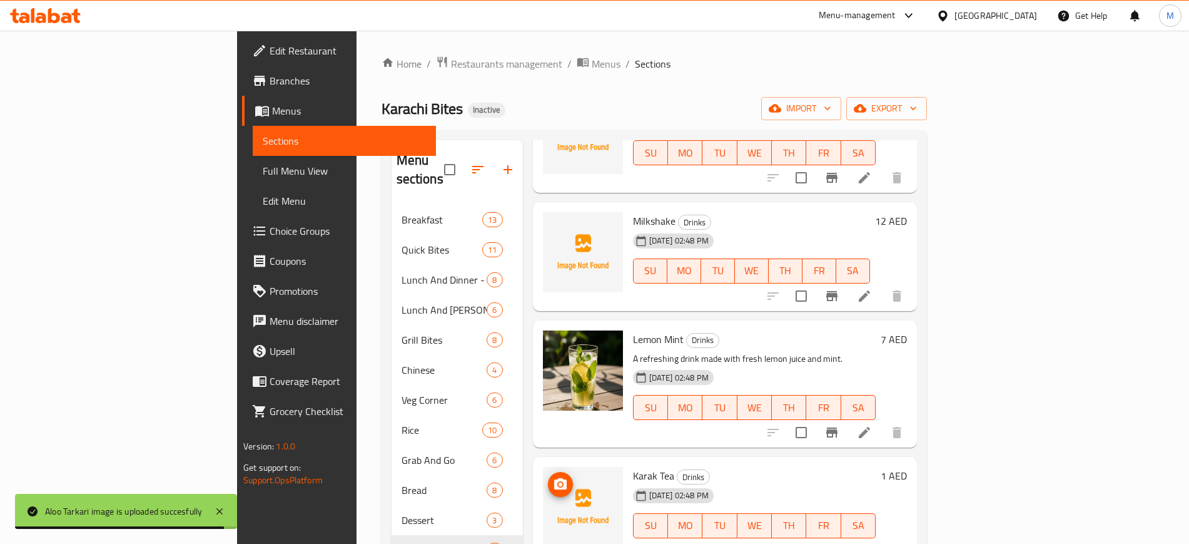
scroll to position [97, 0]
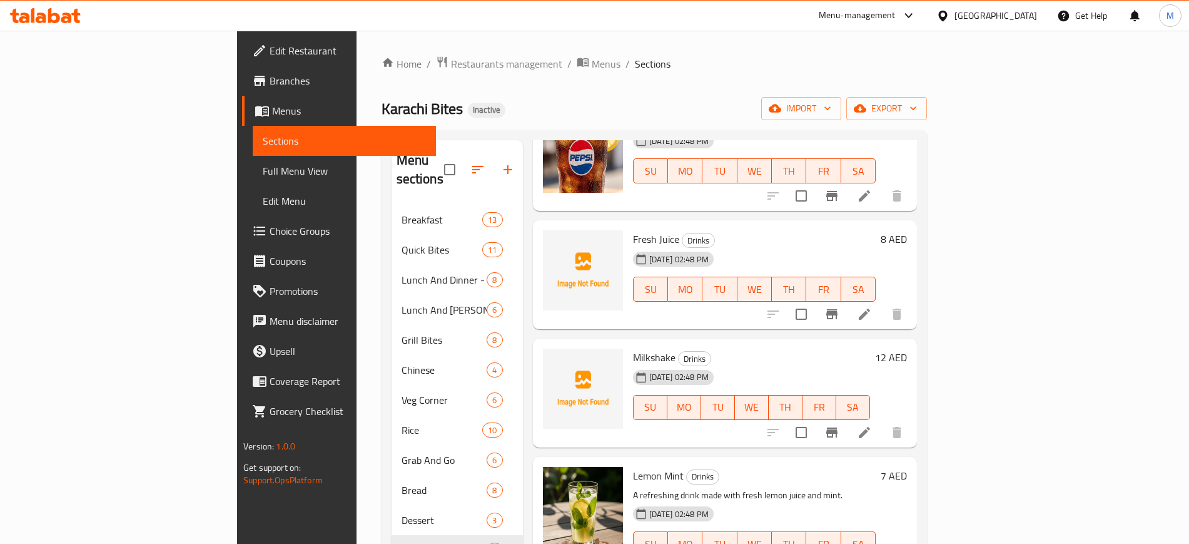
click at [912, 299] on div at bounding box center [835, 314] width 154 height 30
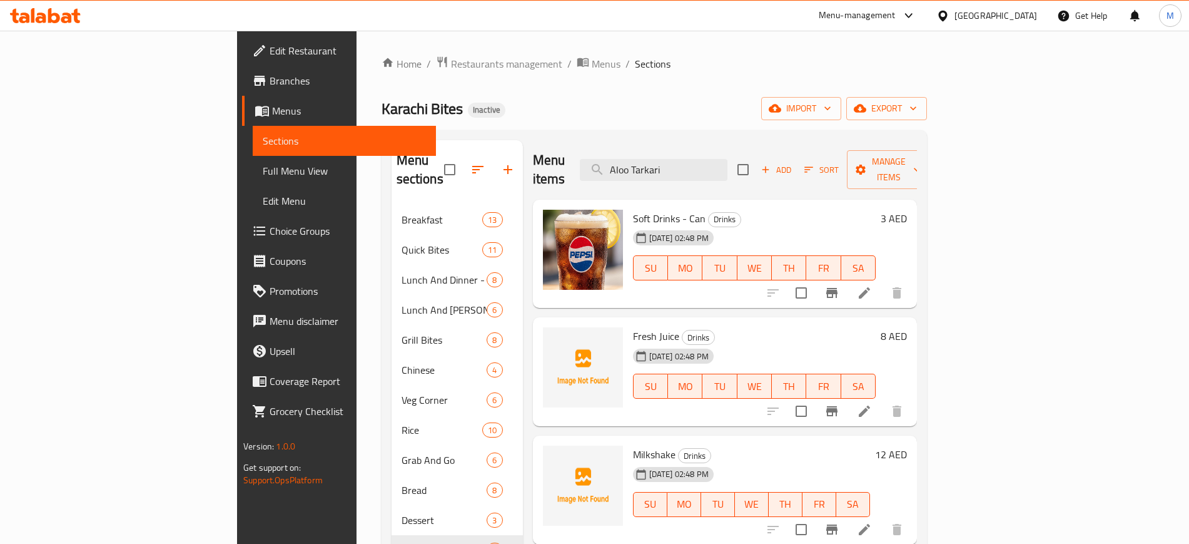
click at [522, 129] on div "Home / Restaurants management / Menus / Sections Karachi Bites Inactive import …" at bounding box center [655, 375] width 546 height 638
click at [270, 46] on span "Edit Restaurant" at bounding box center [348, 50] width 156 height 15
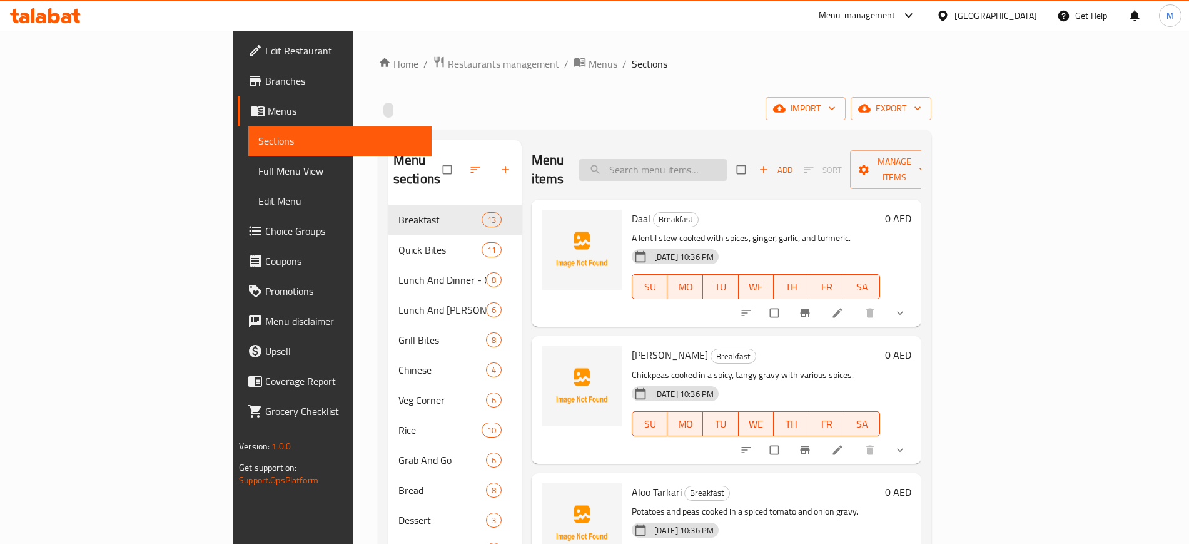
click at [727, 163] on input "search" at bounding box center [653, 170] width 148 height 22
paste input "Water Small"
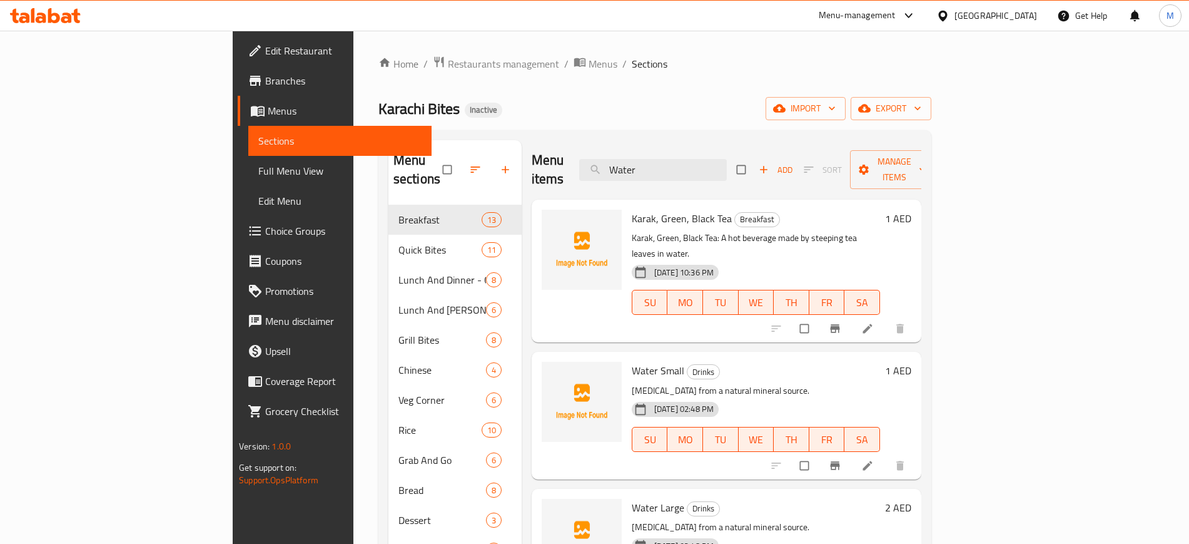
scroll to position [125, 0]
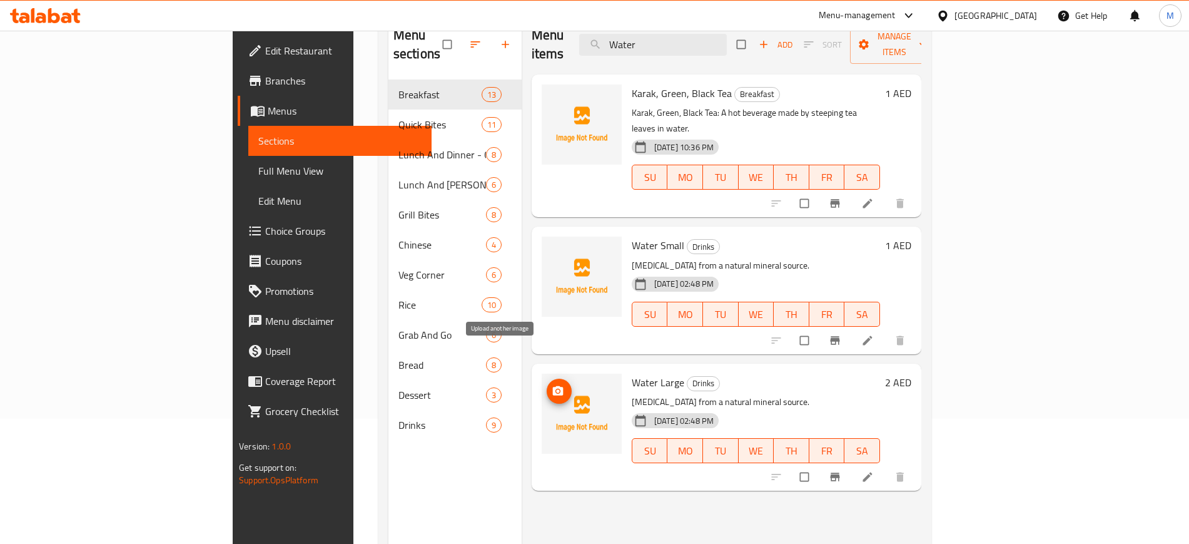
type input "Water"
click at [547, 385] on span "upload picture" at bounding box center [559, 391] width 25 height 13
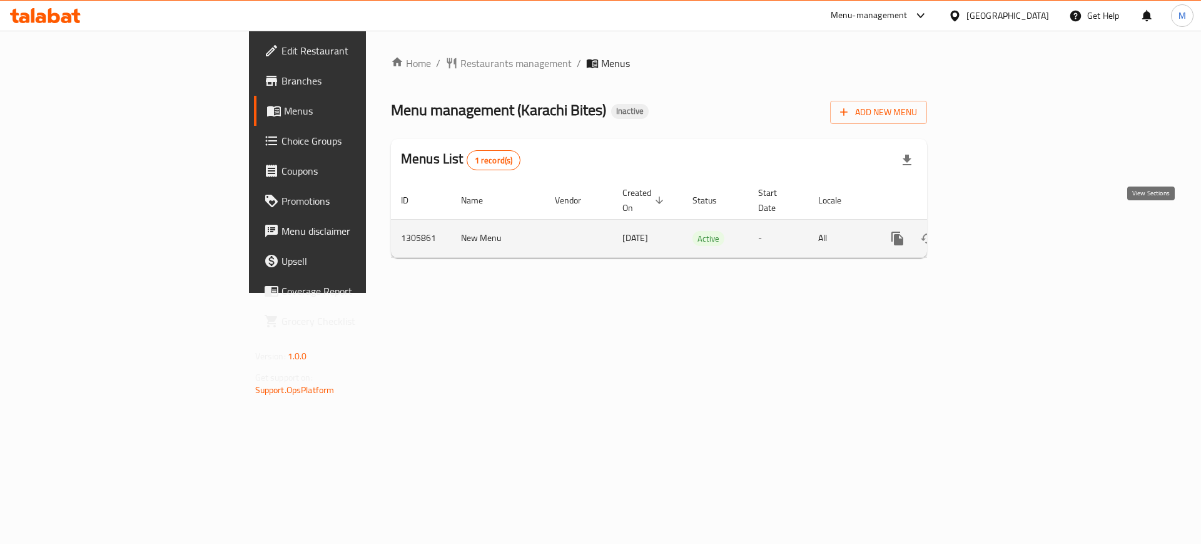
click at [995, 231] on icon "enhanced table" at bounding box center [987, 238] width 15 height 15
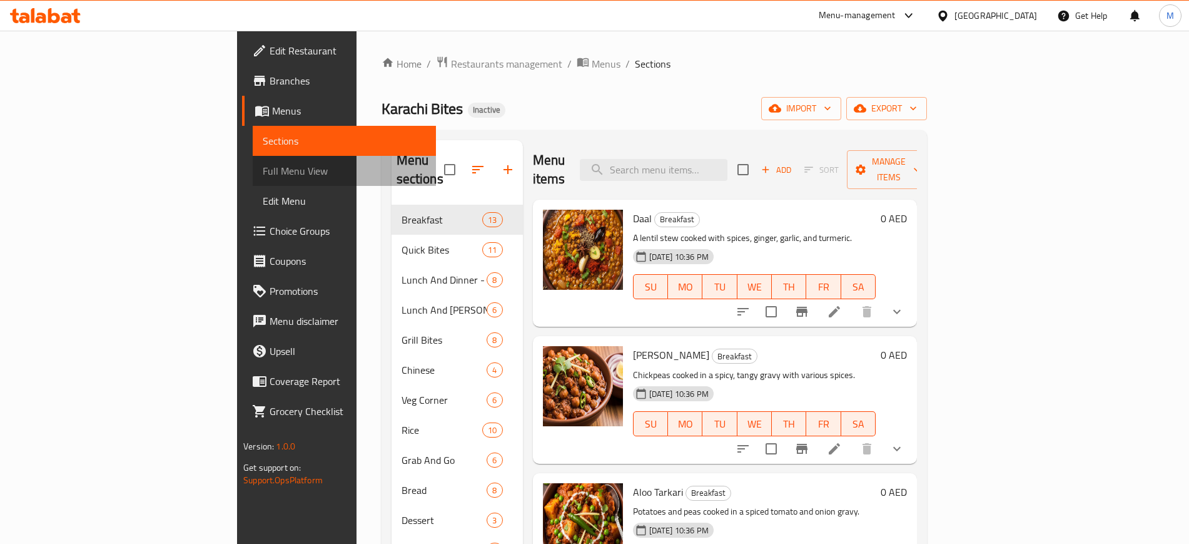
click at [263, 170] on span "Full Menu View" at bounding box center [344, 170] width 163 height 15
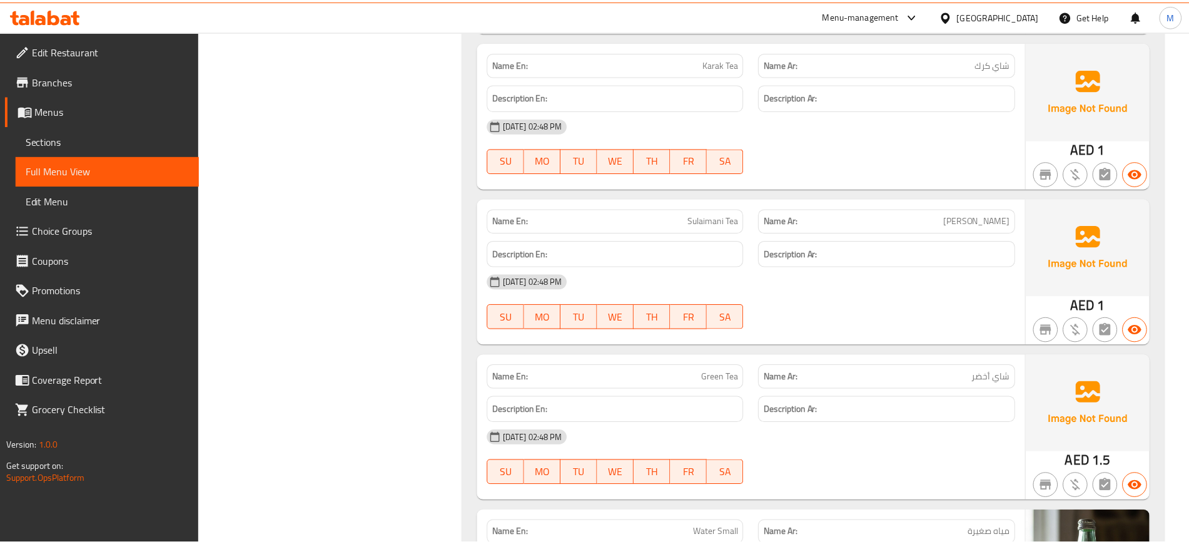
scroll to position [18293, 0]
